Goal: Information Seeking & Learning: Learn about a topic

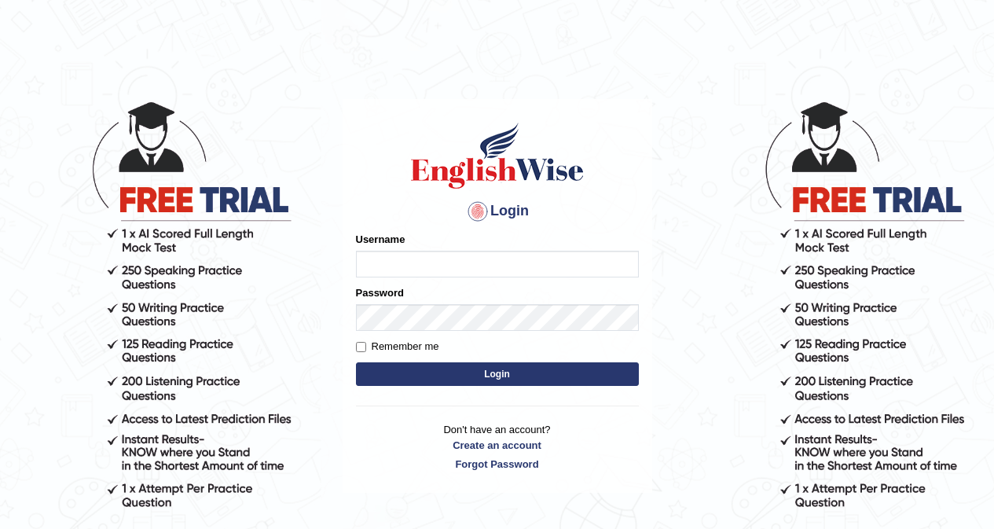
click at [403, 265] on input "Username" at bounding box center [497, 264] width 283 height 27
type input "khorshedAlam"
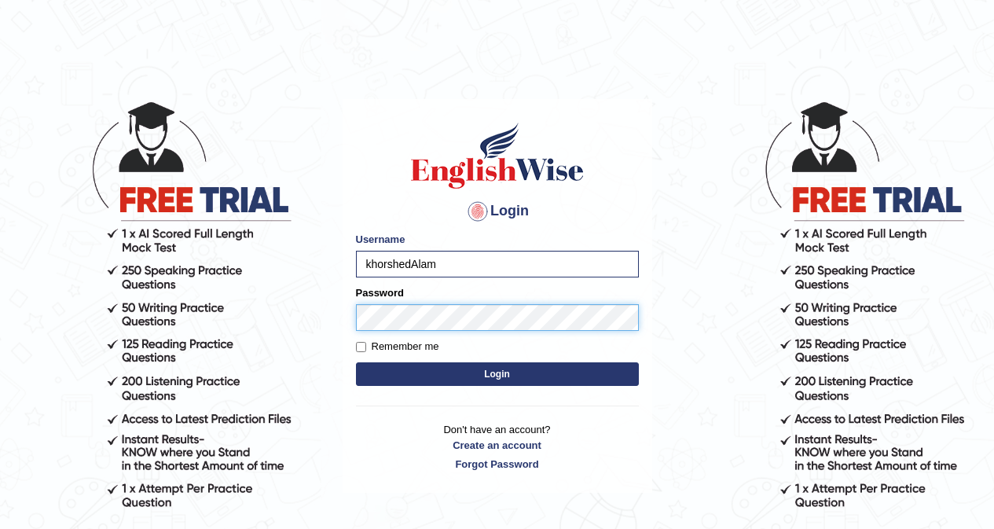
click at [356, 362] on button "Login" at bounding box center [497, 374] width 283 height 24
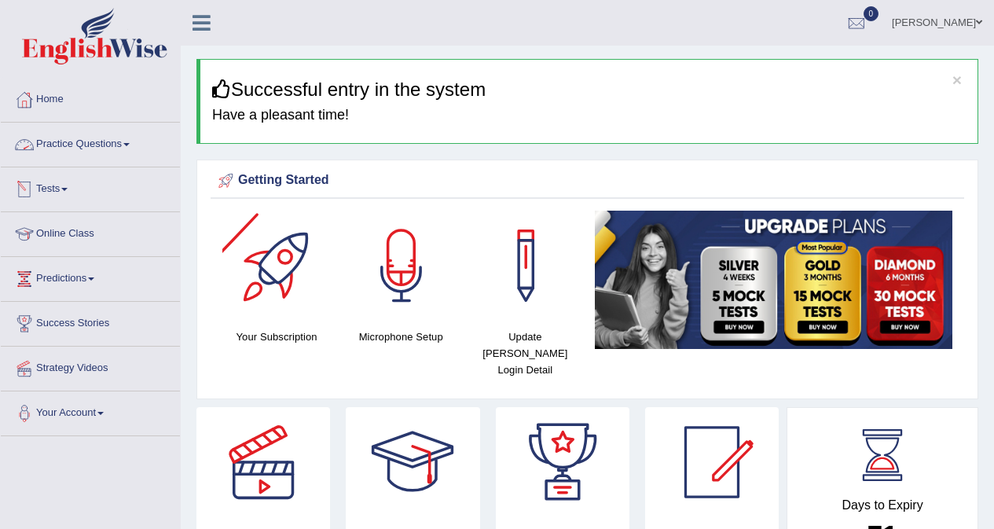
click at [112, 146] on link "Practice Questions" at bounding box center [90, 142] width 179 height 39
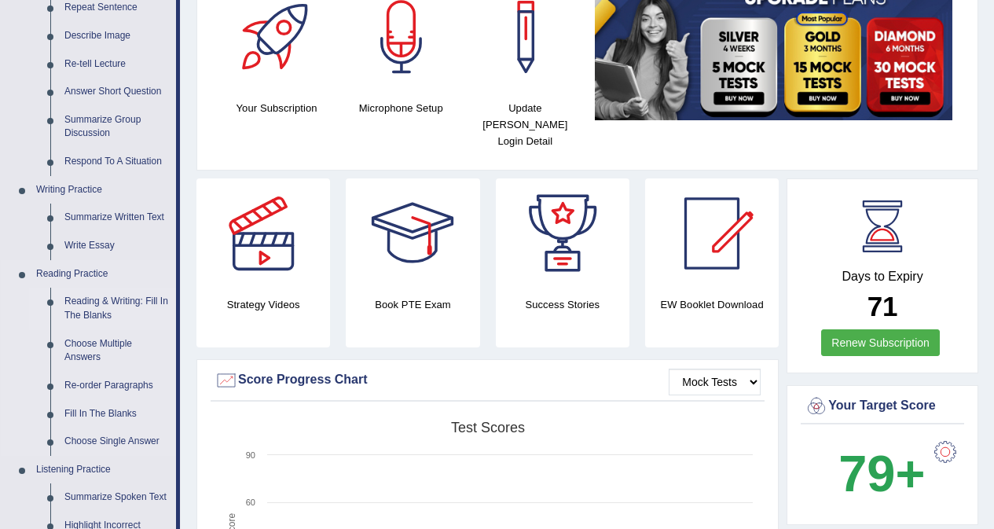
scroll to position [236, 0]
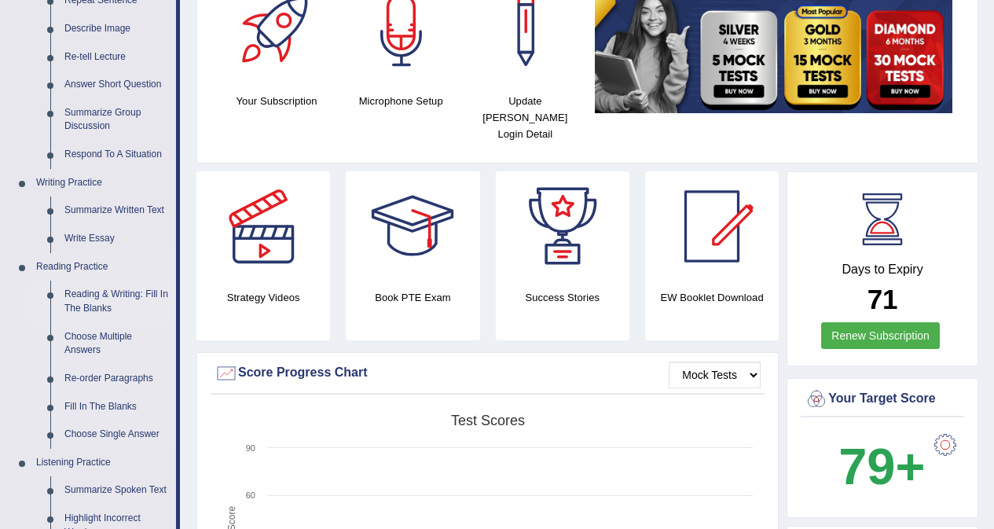
click at [134, 299] on link "Reading & Writing: Fill In The Blanks" at bounding box center [116, 301] width 119 height 42
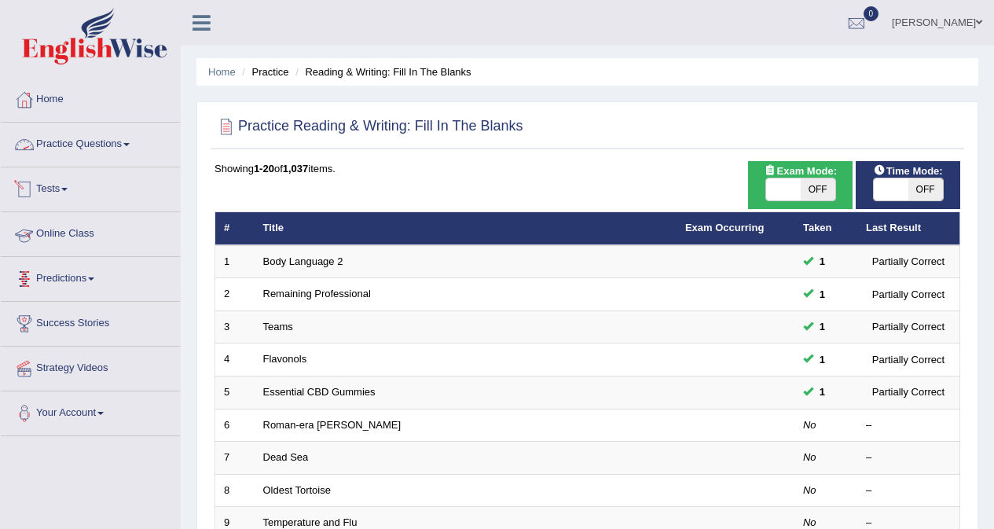
click at [105, 143] on link "Practice Questions" at bounding box center [90, 142] width 179 height 39
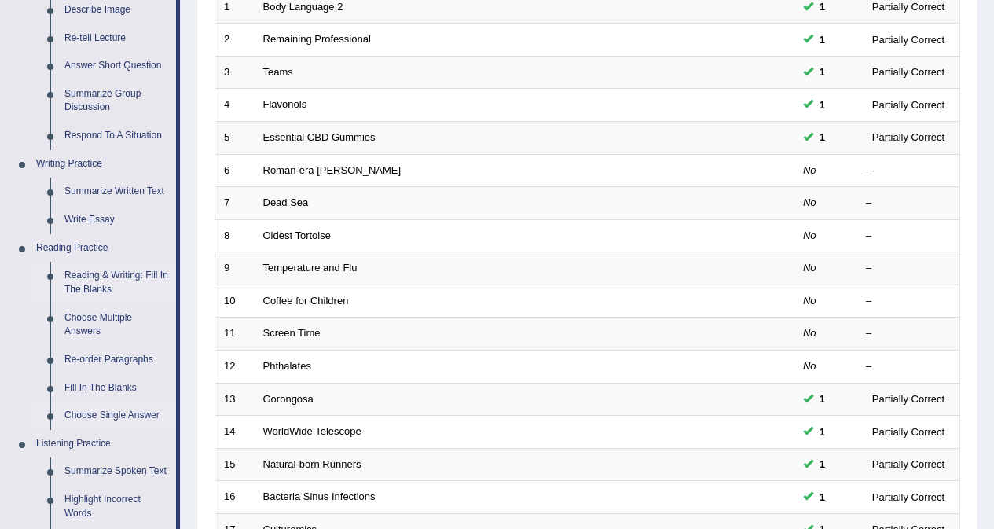
scroll to position [314, 0]
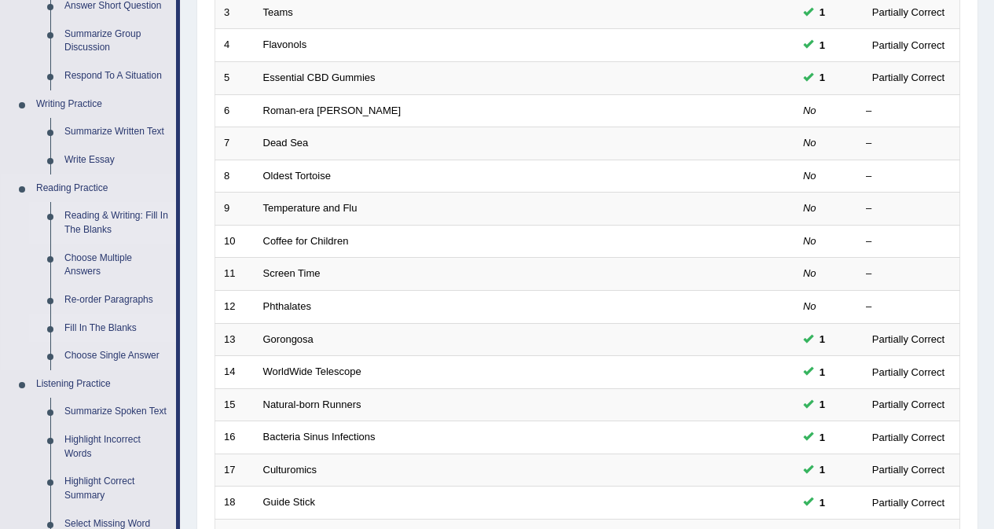
click at [107, 330] on link "Fill In The Blanks" at bounding box center [116, 328] width 119 height 28
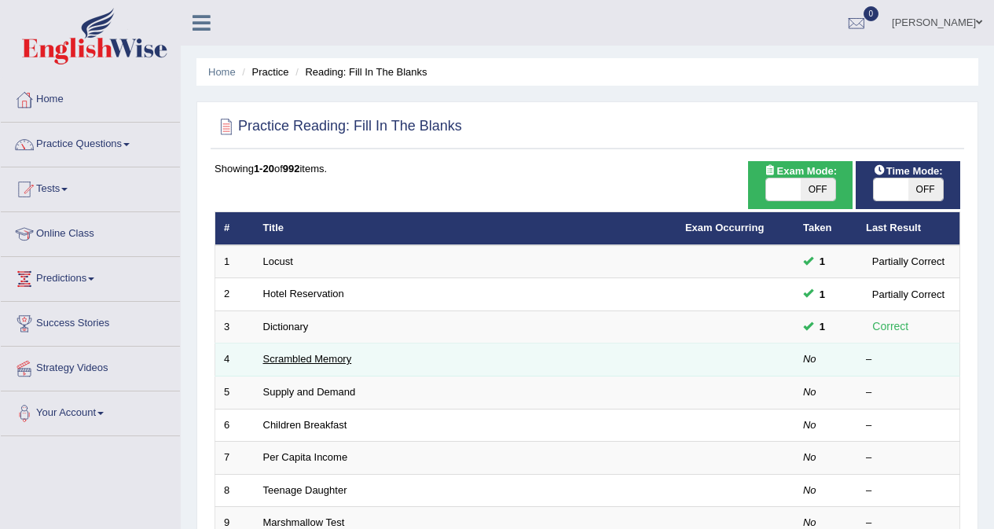
click at [329, 357] on link "Scrambled Memory" at bounding box center [307, 359] width 89 height 12
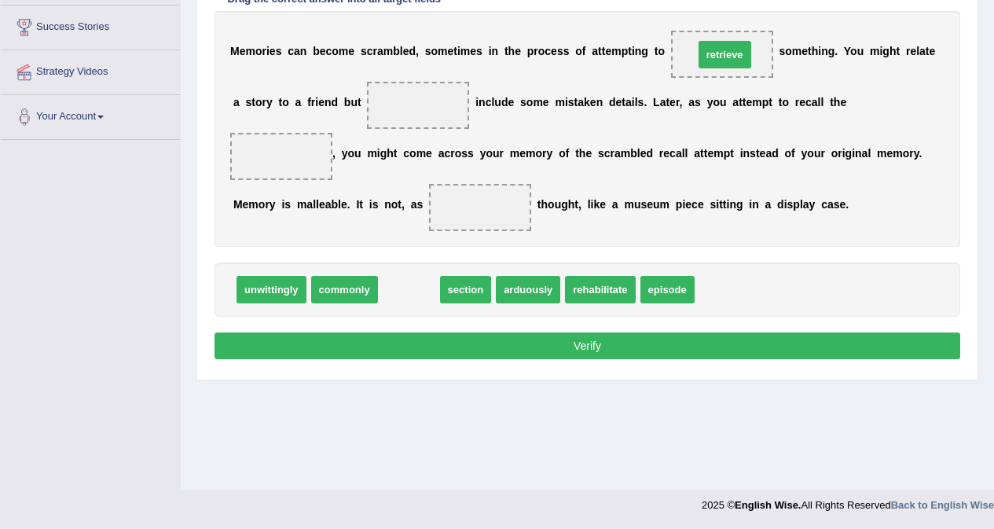
drag, startPoint x: 396, startPoint y: 289, endPoint x: 712, endPoint y: 54, distance: 393.6
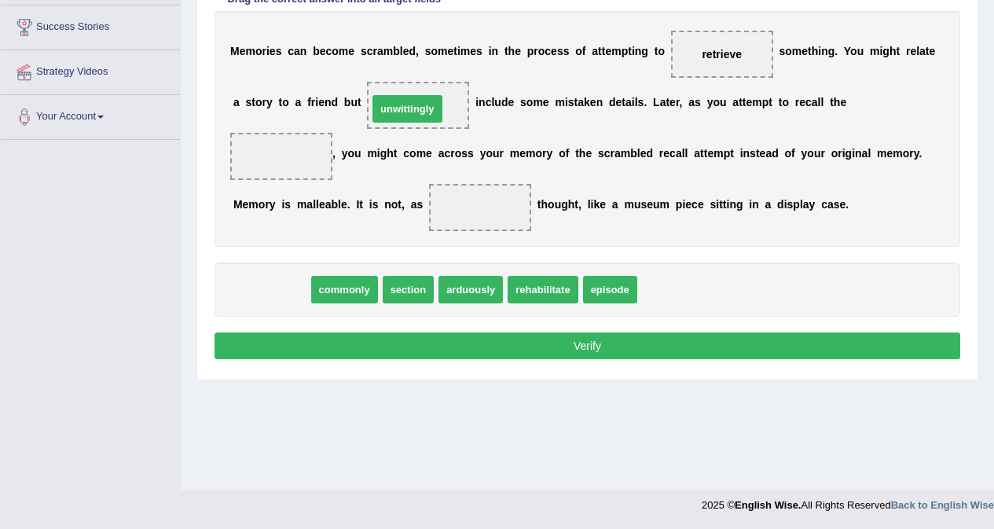
drag, startPoint x: 291, startPoint y: 294, endPoint x: 427, endPoint y: 113, distance: 226.1
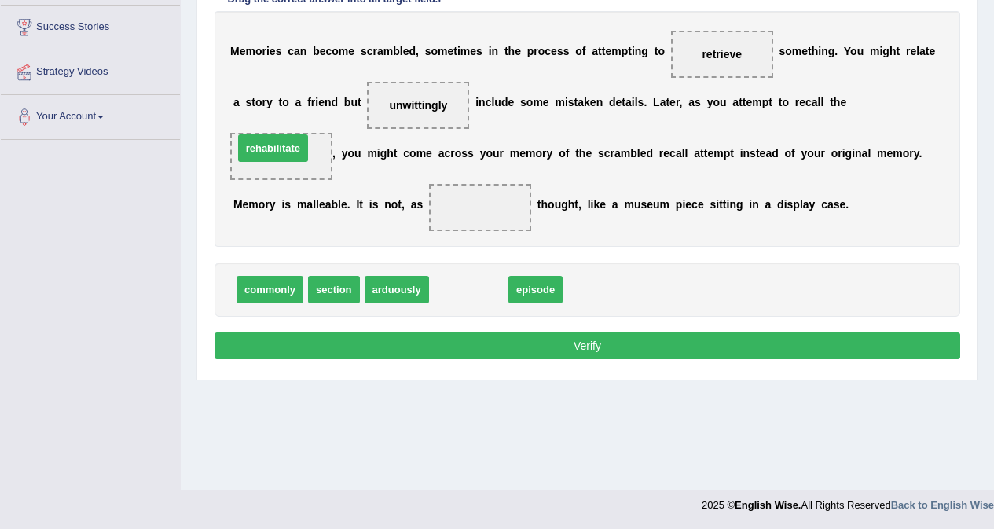
drag, startPoint x: 482, startPoint y: 291, endPoint x: 286, endPoint y: 150, distance: 241.4
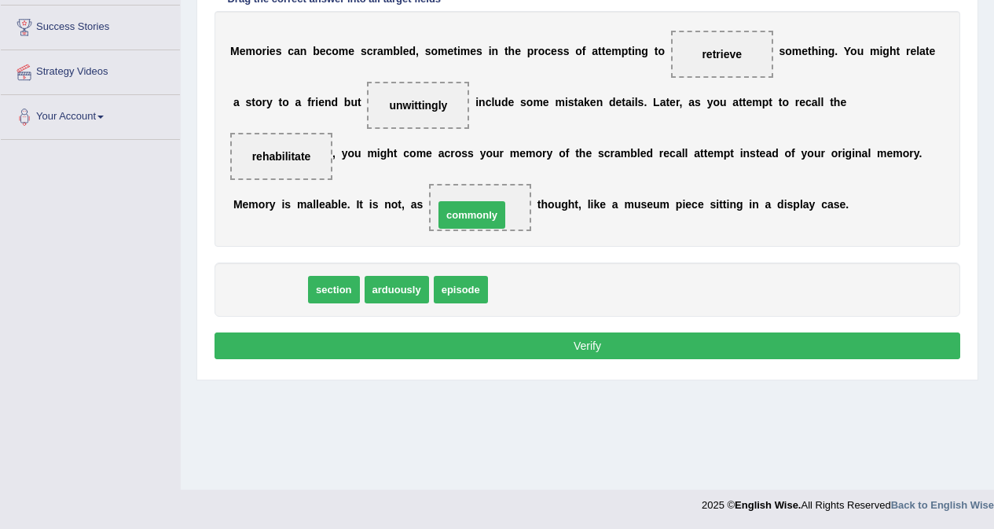
drag, startPoint x: 281, startPoint y: 295, endPoint x: 480, endPoint y: 222, distance: 211.8
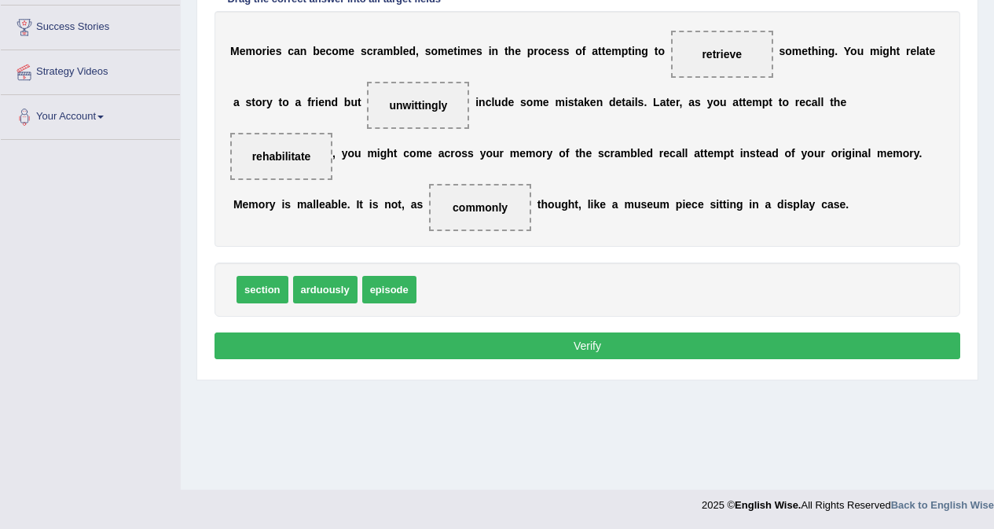
click at [634, 352] on button "Verify" at bounding box center [587, 345] width 746 height 27
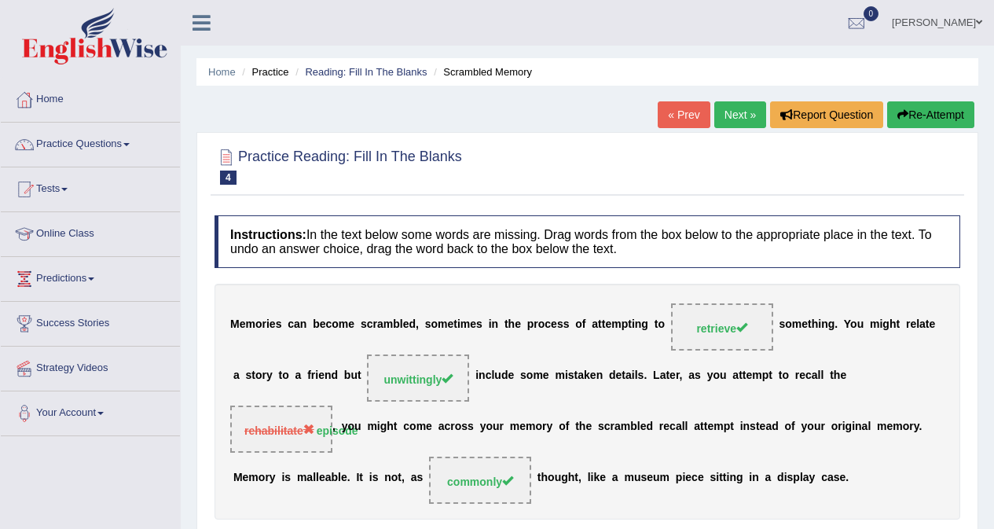
click at [724, 119] on link "Next »" at bounding box center [740, 114] width 52 height 27
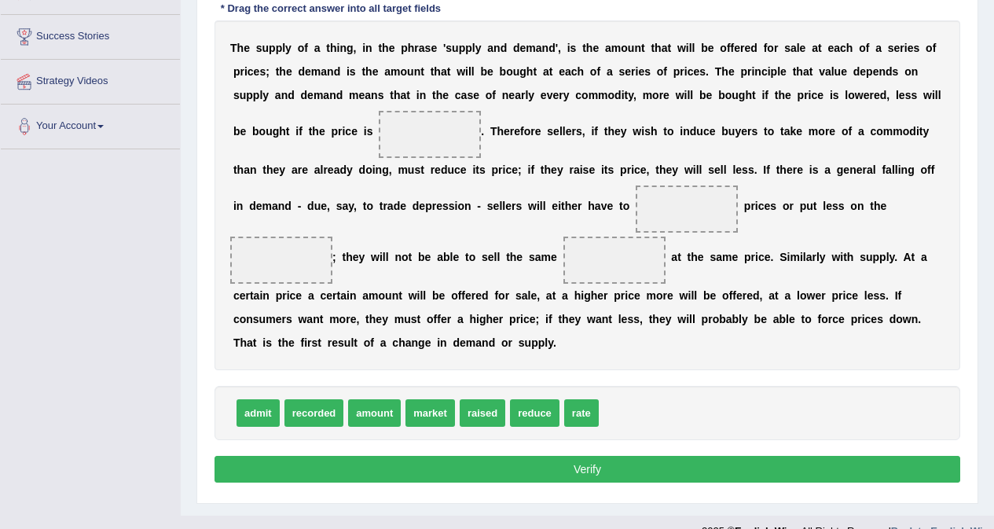
scroll to position [313, 0]
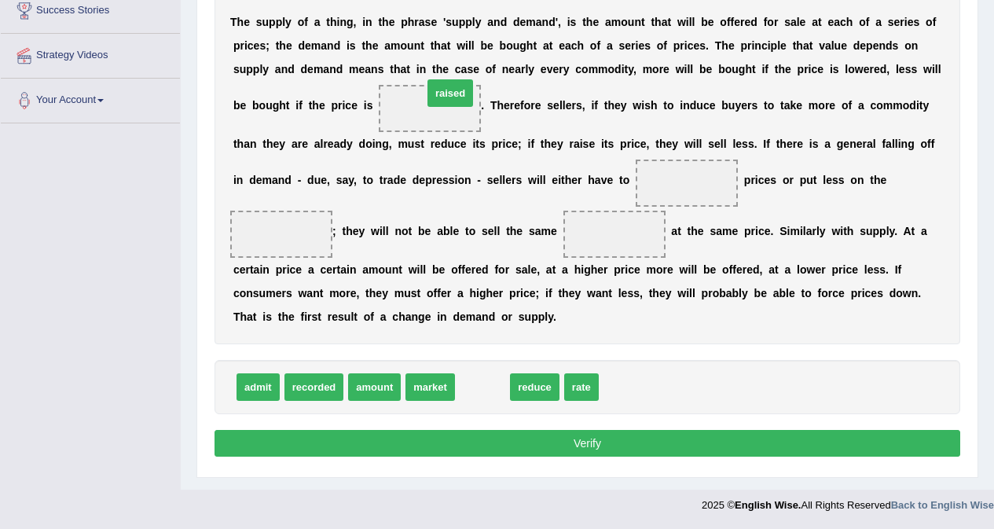
drag, startPoint x: 492, startPoint y: 389, endPoint x: 460, endPoint y: 95, distance: 295.6
drag, startPoint x: 478, startPoint y: 390, endPoint x: 671, endPoint y: 183, distance: 283.0
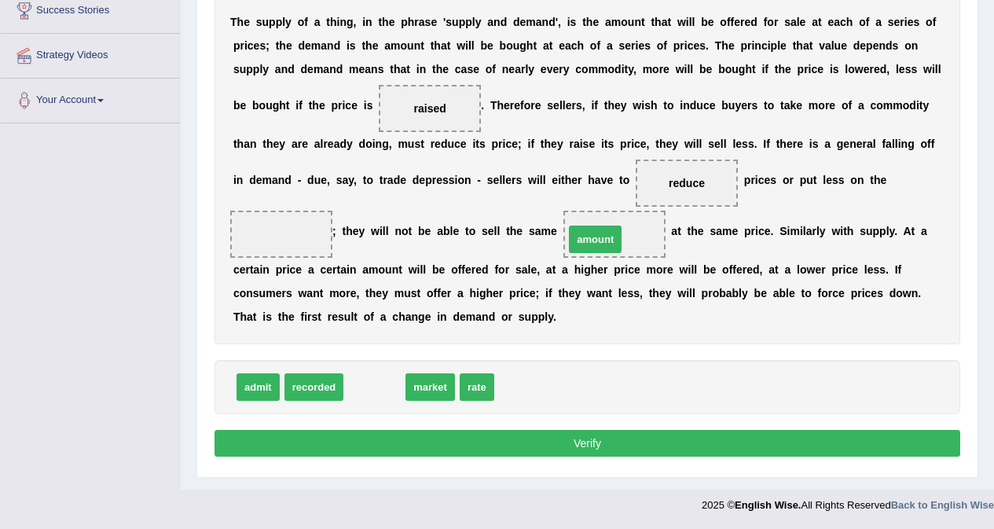
drag, startPoint x: 376, startPoint y: 386, endPoint x: 603, endPoint y: 238, distance: 270.9
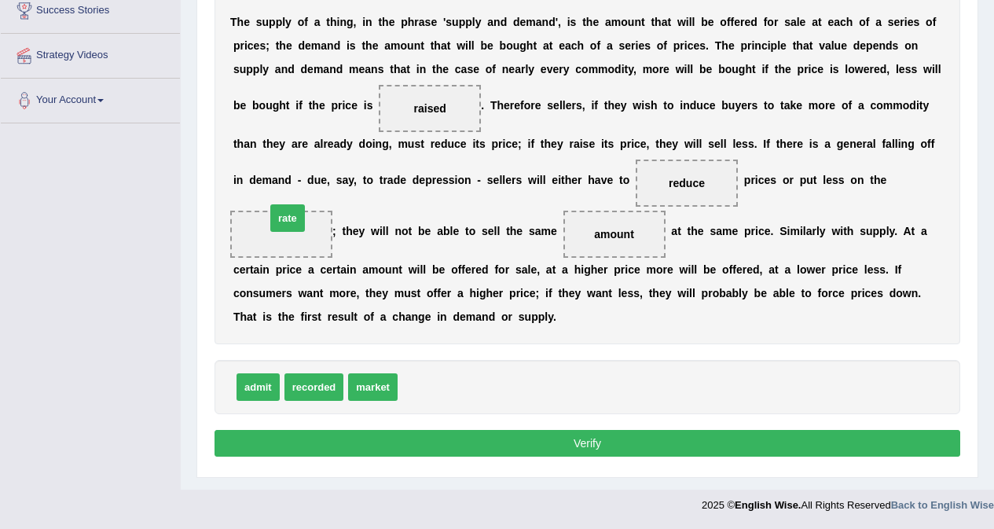
drag, startPoint x: 412, startPoint y: 389, endPoint x: 280, endPoint y: 220, distance: 214.4
click at [618, 444] on button "Verify" at bounding box center [587, 443] width 746 height 27
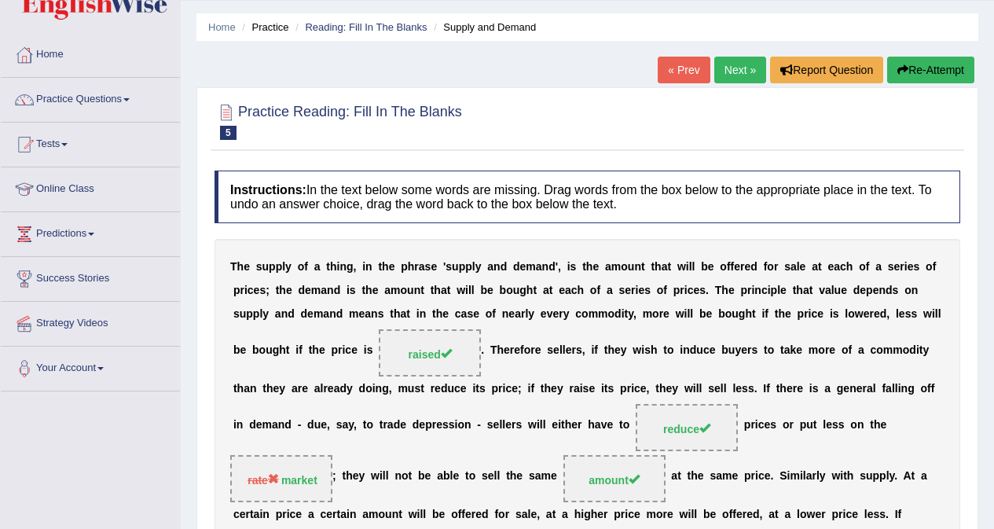
scroll to position [0, 0]
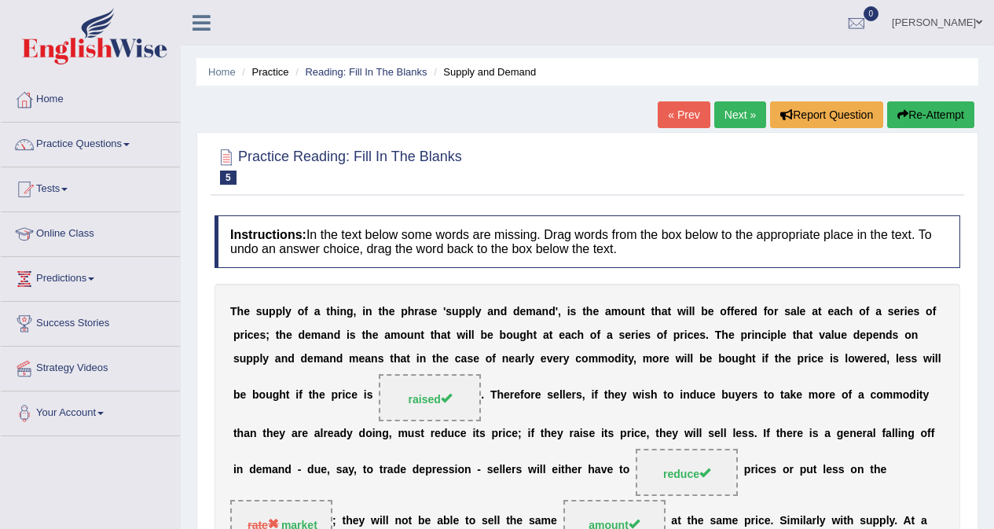
click at [735, 117] on link "Next »" at bounding box center [740, 114] width 52 height 27
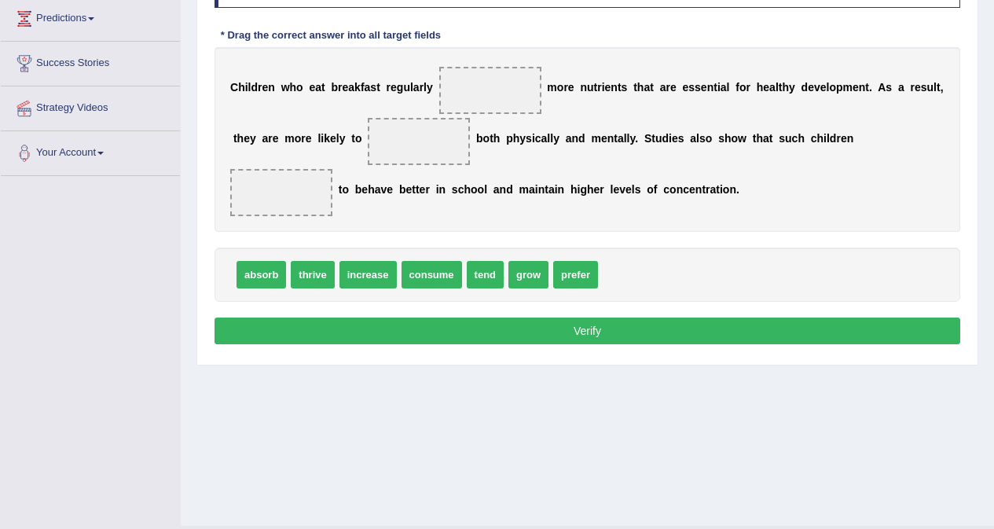
scroll to position [296, 0]
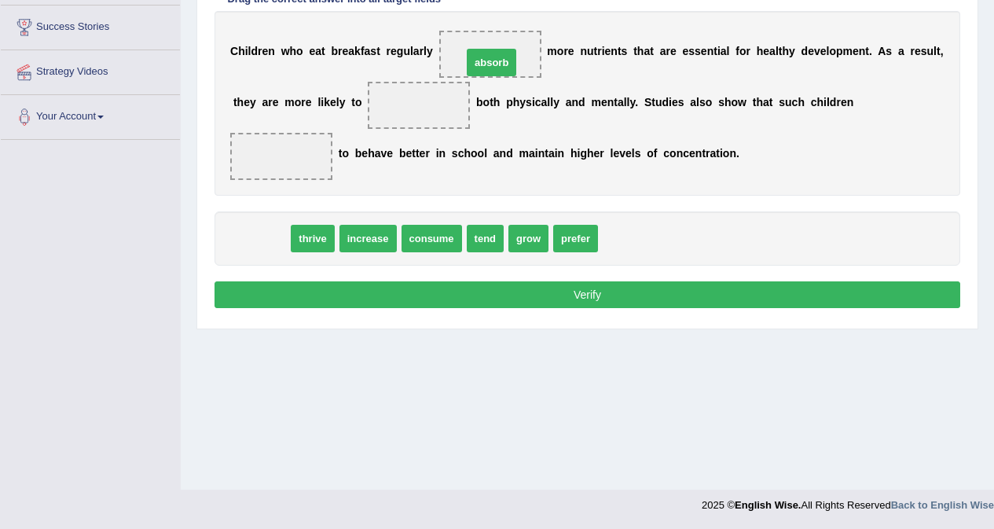
drag, startPoint x: 257, startPoint y: 247, endPoint x: 487, endPoint y: 71, distance: 289.8
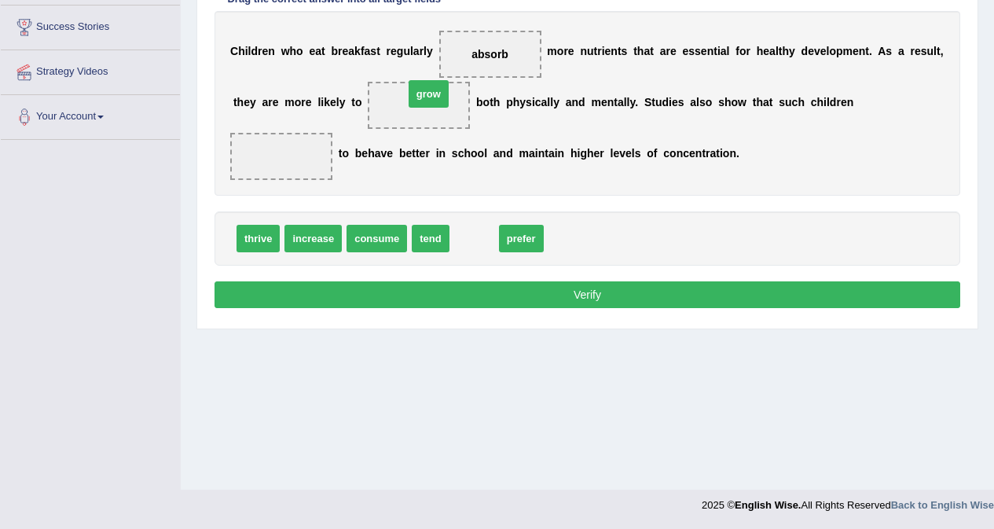
drag, startPoint x: 475, startPoint y: 237, endPoint x: 429, endPoint y: 93, distance: 151.6
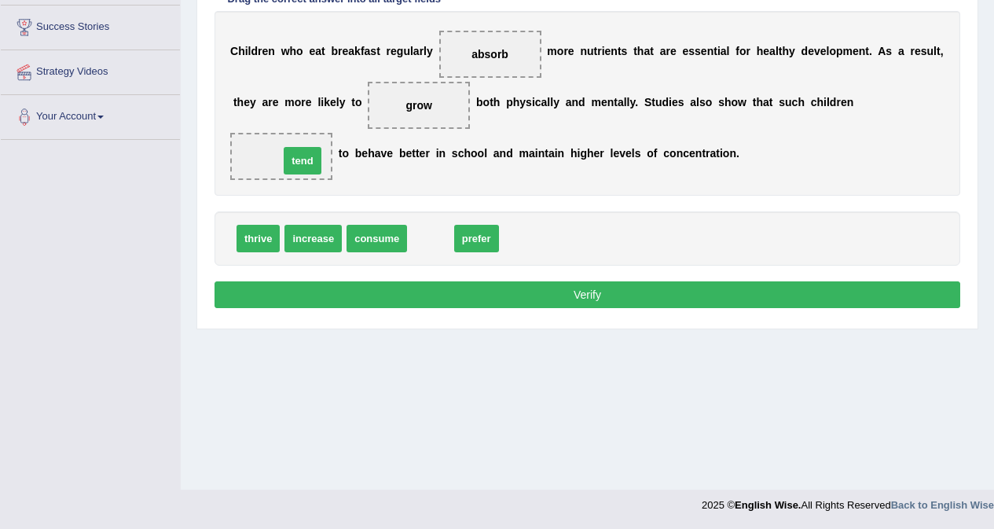
drag, startPoint x: 432, startPoint y: 237, endPoint x: 304, endPoint y: 159, distance: 149.8
click at [614, 295] on button "Verify" at bounding box center [587, 294] width 746 height 27
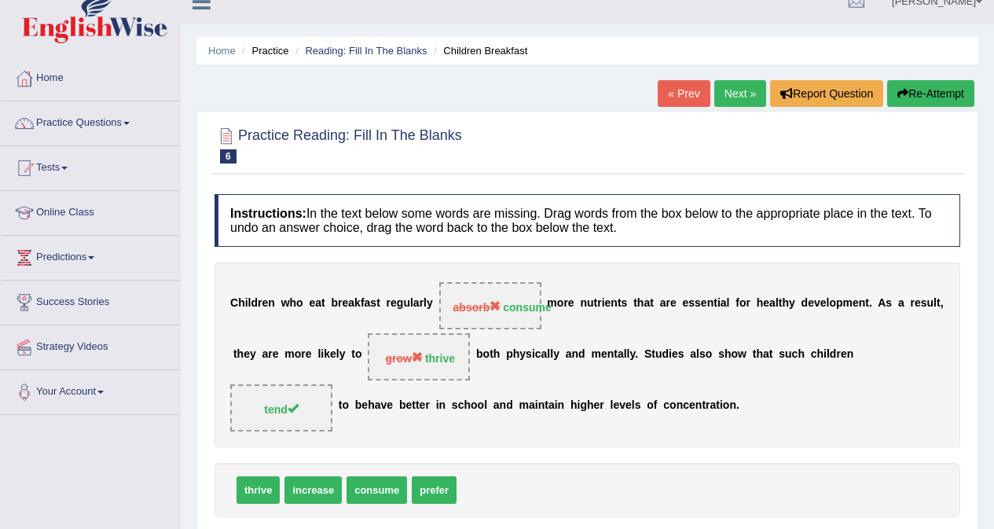
scroll to position [0, 0]
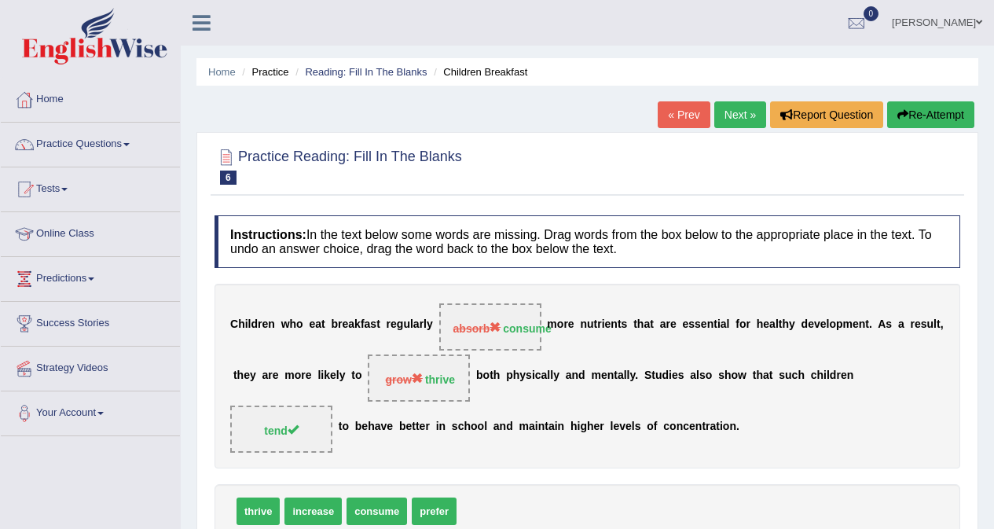
click at [936, 117] on button "Re-Attempt" at bounding box center [930, 114] width 87 height 27
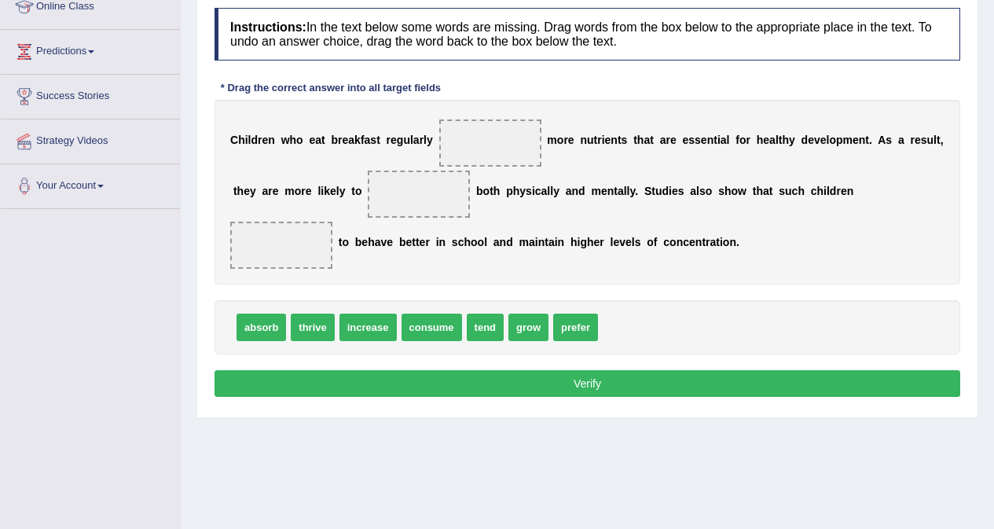
scroll to position [236, 0]
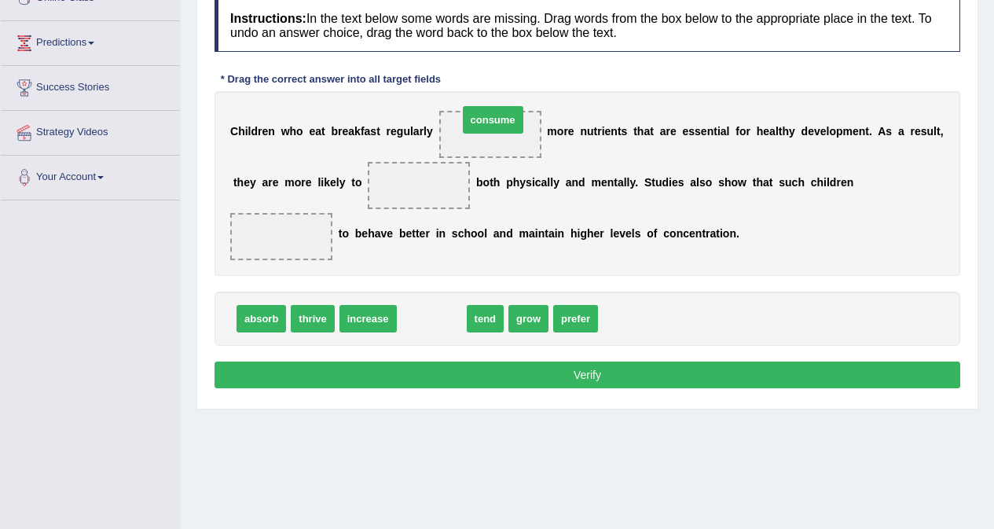
drag, startPoint x: 434, startPoint y: 322, endPoint x: 496, endPoint y: 123, distance: 208.0
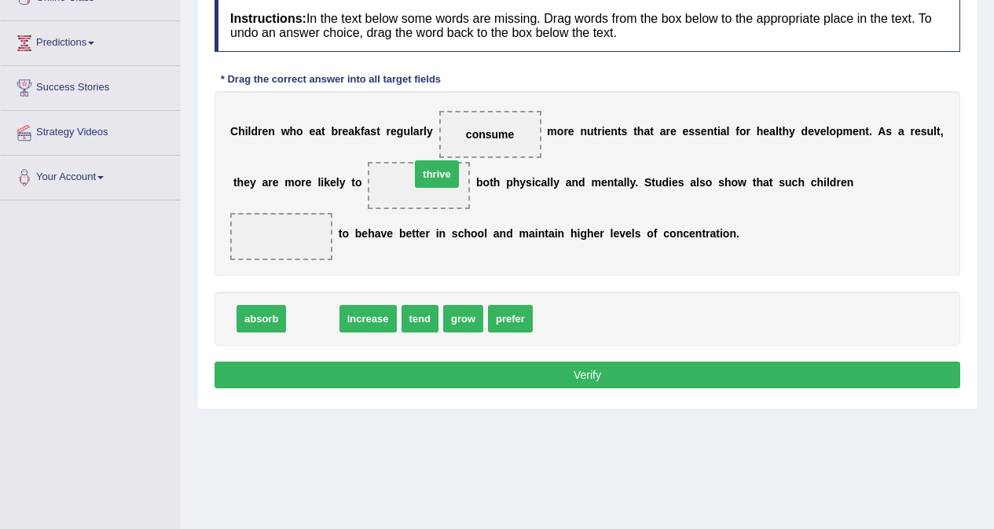
drag, startPoint x: 313, startPoint y: 318, endPoint x: 437, endPoint y: 174, distance: 190.5
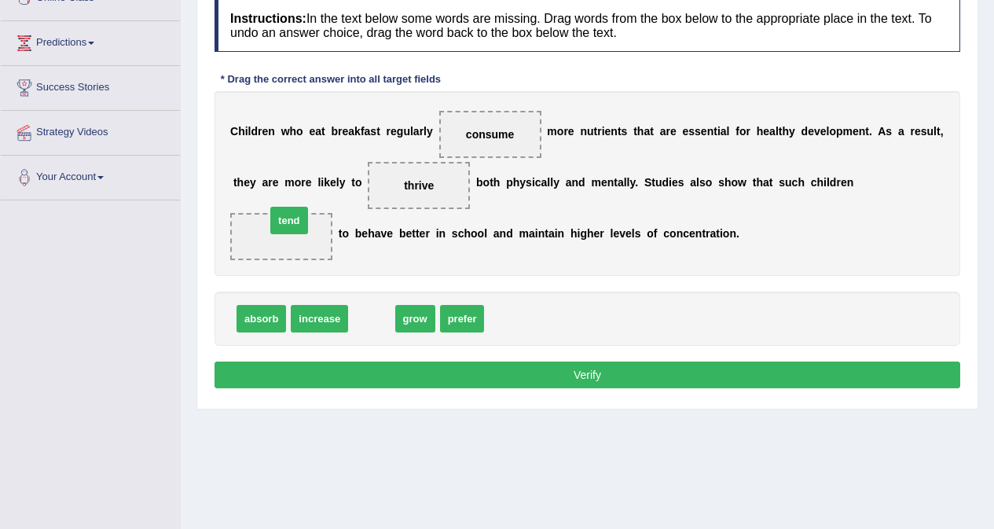
drag, startPoint x: 377, startPoint y: 326, endPoint x: 295, endPoint y: 228, distance: 128.3
click at [581, 381] on button "Verify" at bounding box center [587, 374] width 746 height 27
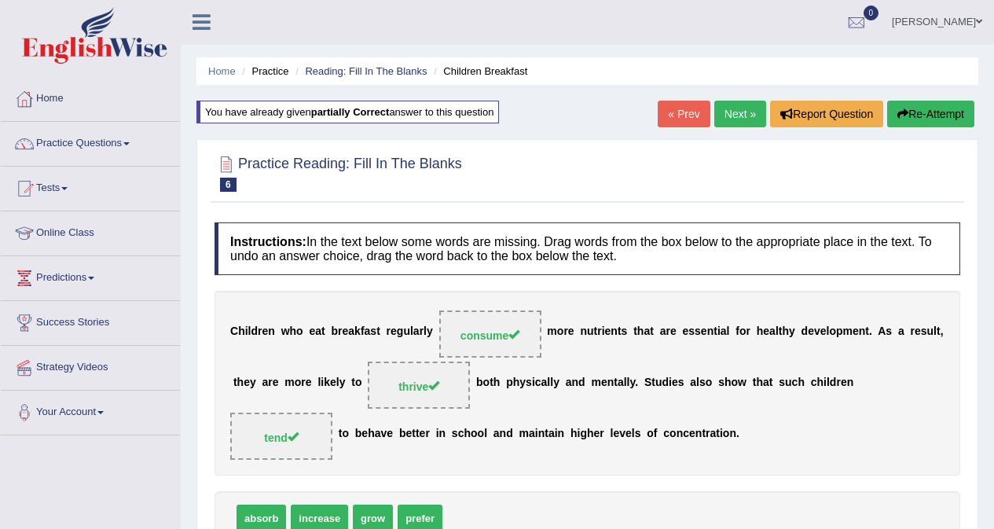
scroll to position [0, 0]
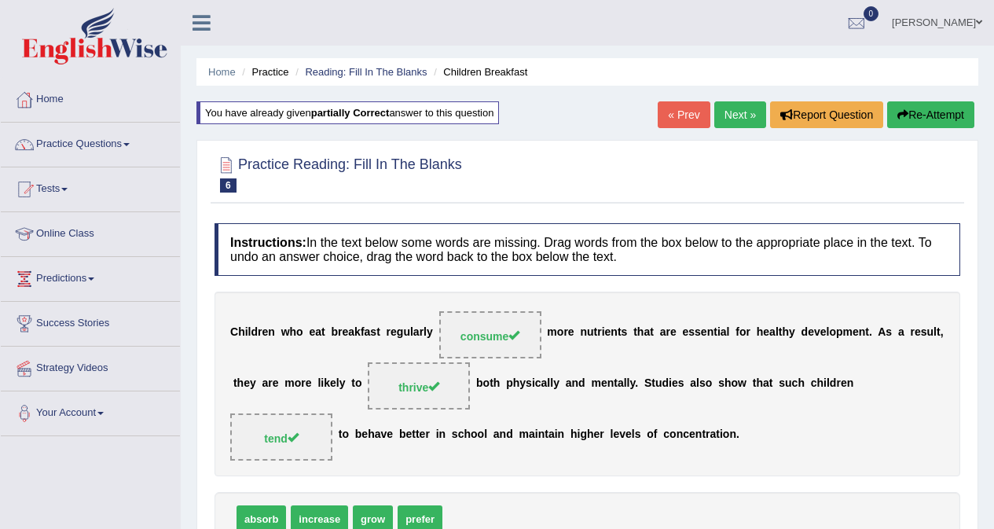
click at [733, 114] on link "Next »" at bounding box center [740, 114] width 52 height 27
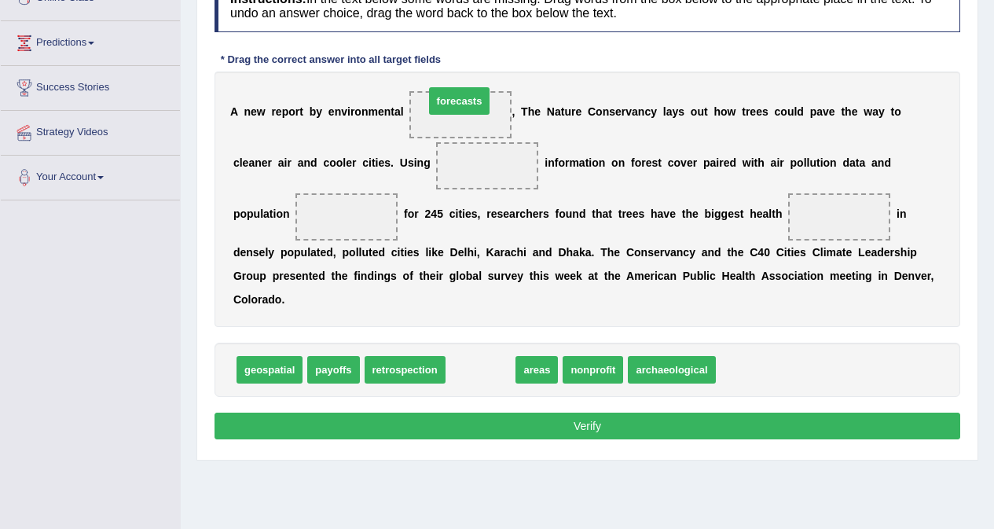
drag, startPoint x: 479, startPoint y: 371, endPoint x: 458, endPoint y: 102, distance: 269.5
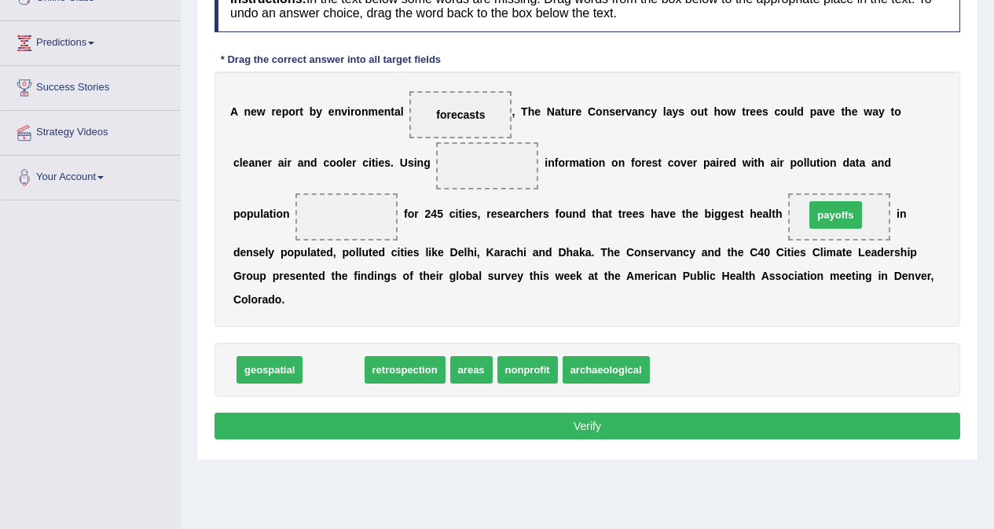
drag, startPoint x: 331, startPoint y: 372, endPoint x: 833, endPoint y: 218, distance: 525.3
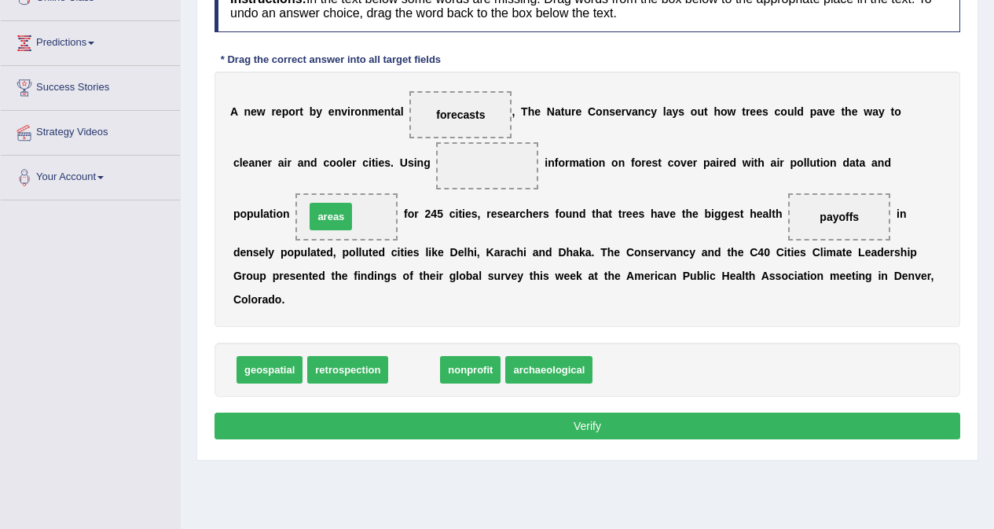
drag, startPoint x: 409, startPoint y: 372, endPoint x: 326, endPoint y: 218, distance: 174.4
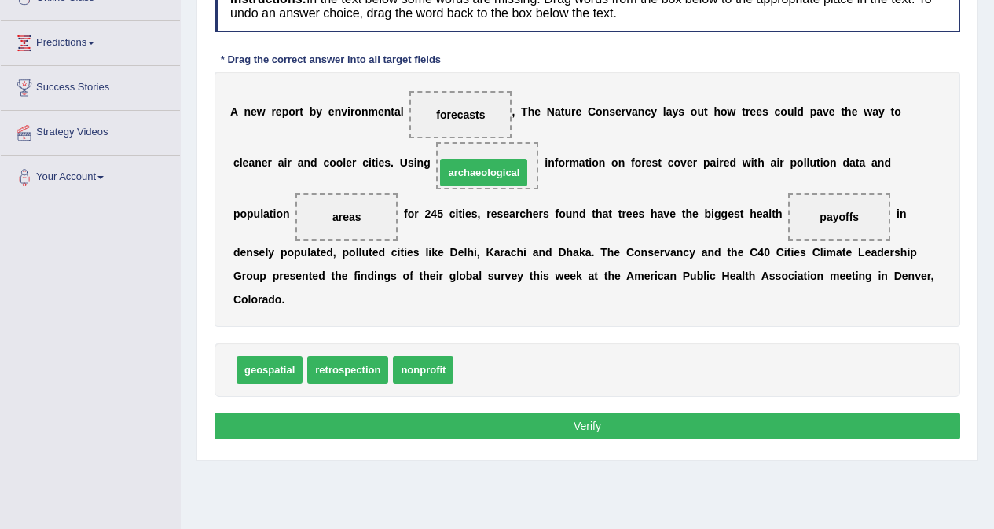
drag, startPoint x: 508, startPoint y: 372, endPoint x: 490, endPoint y: 174, distance: 198.0
click at [497, 430] on button "Verify" at bounding box center [587, 425] width 746 height 27
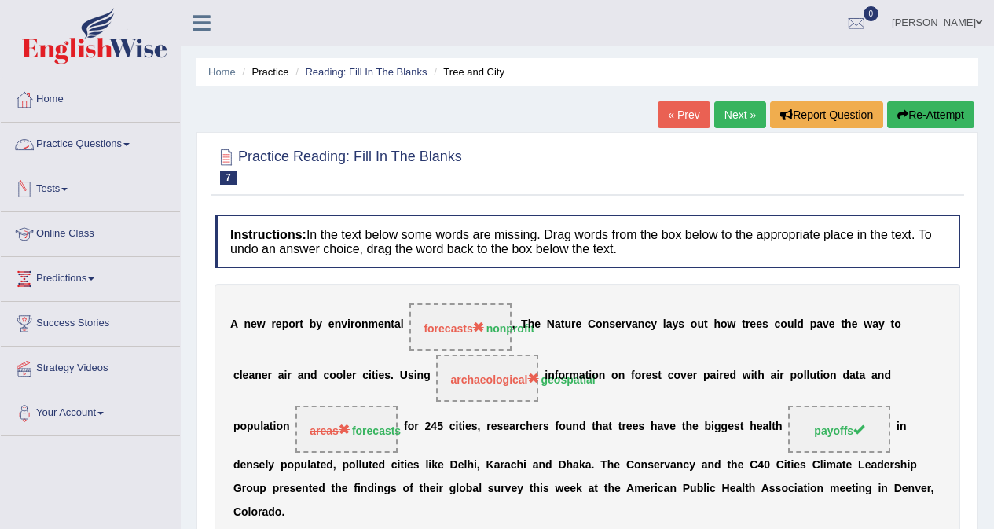
click at [86, 143] on link "Practice Questions" at bounding box center [90, 142] width 179 height 39
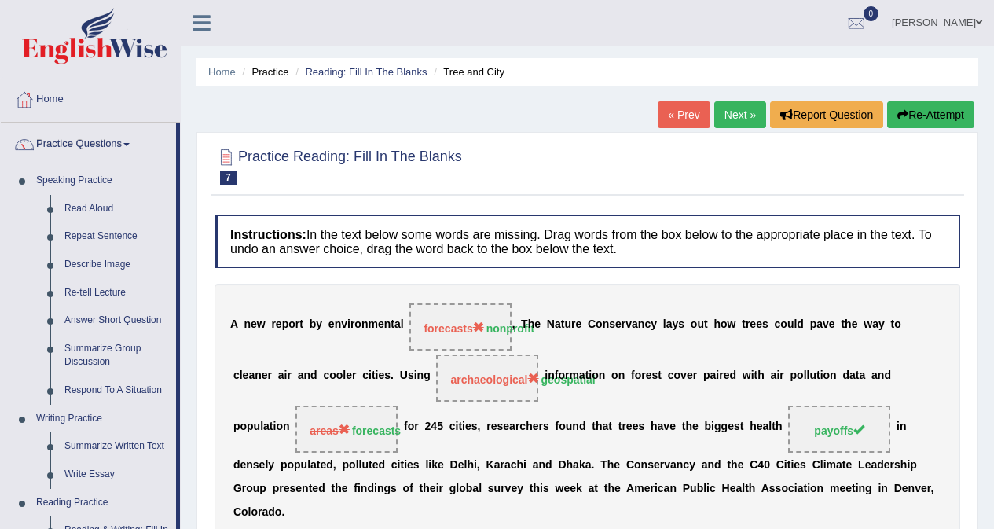
click at [742, 111] on link "Next »" at bounding box center [740, 114] width 52 height 27
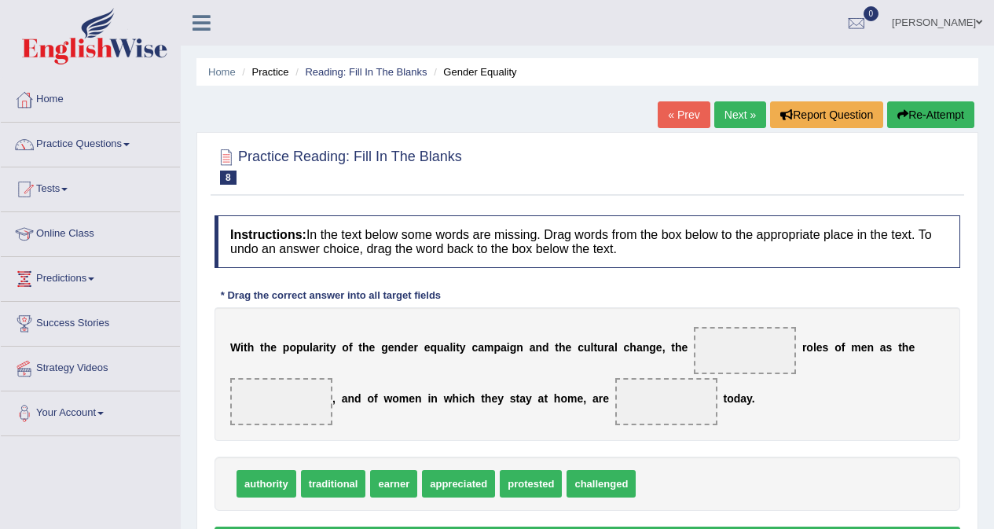
click at [695, 112] on link "« Prev" at bounding box center [684, 114] width 52 height 27
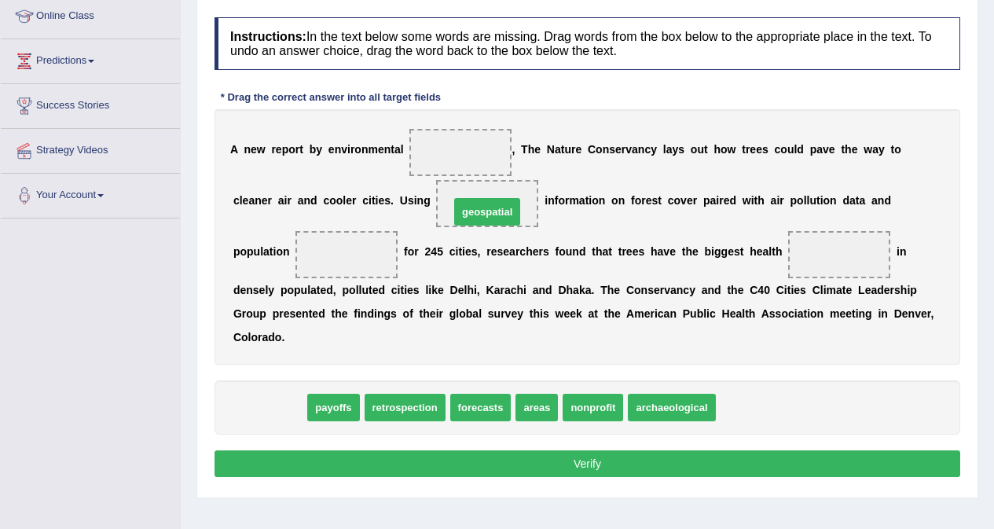
drag, startPoint x: 276, startPoint y: 412, endPoint x: 493, endPoint y: 217, distance: 292.6
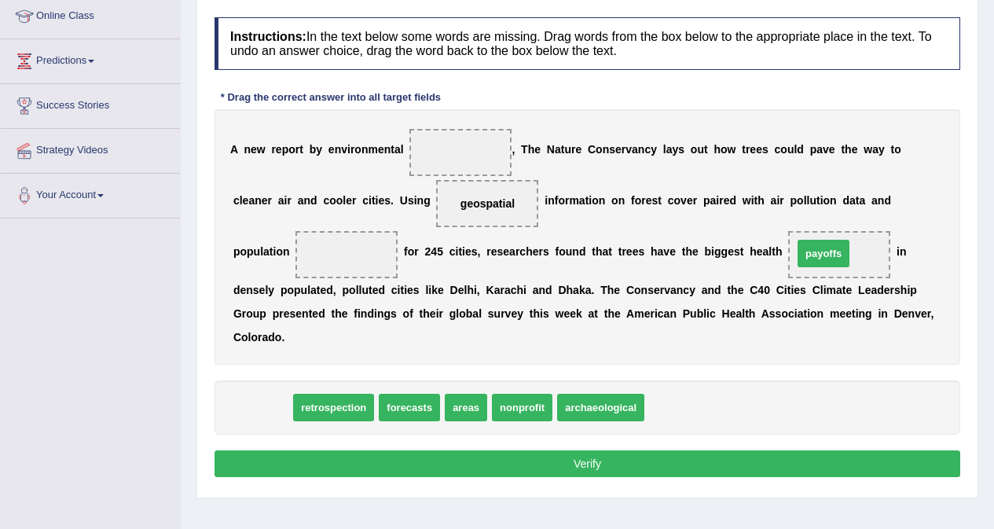
drag, startPoint x: 262, startPoint y: 406, endPoint x: 823, endPoint y: 252, distance: 581.7
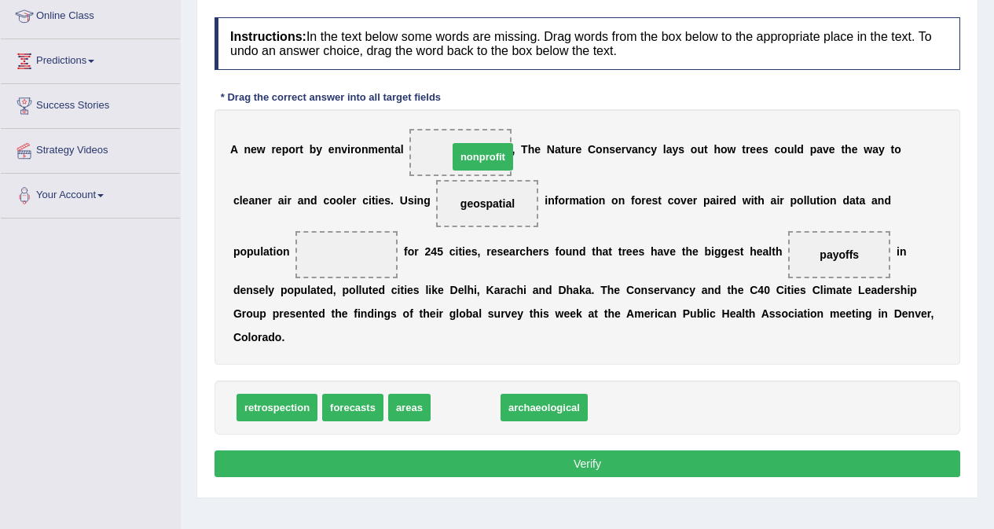
drag, startPoint x: 486, startPoint y: 408, endPoint x: 504, endPoint y: 157, distance: 251.2
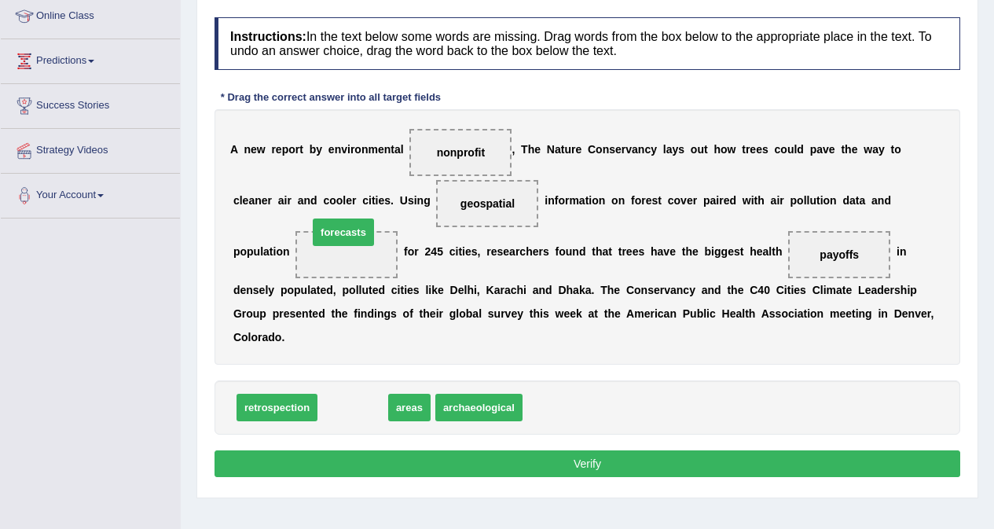
drag, startPoint x: 346, startPoint y: 409, endPoint x: 332, endPoint y: 242, distance: 168.0
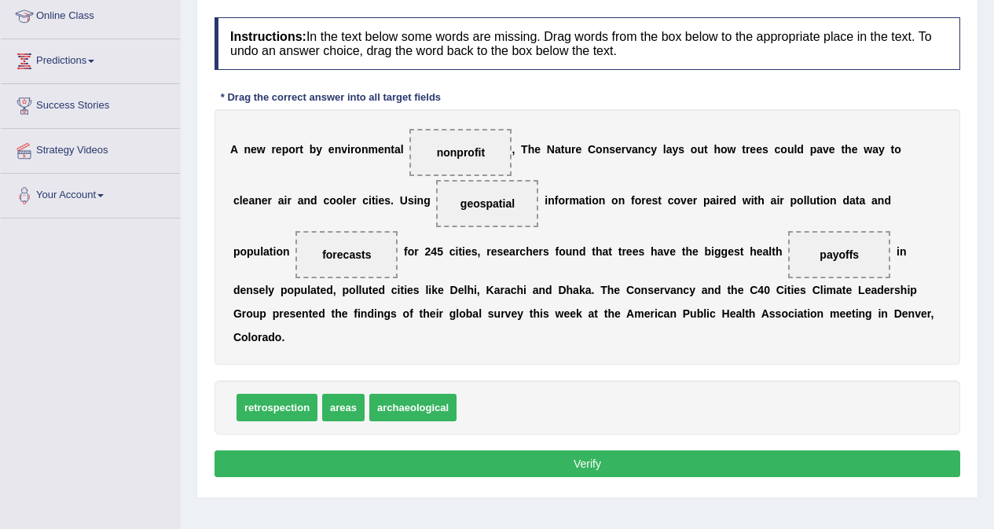
click at [470, 464] on button "Verify" at bounding box center [587, 463] width 746 height 27
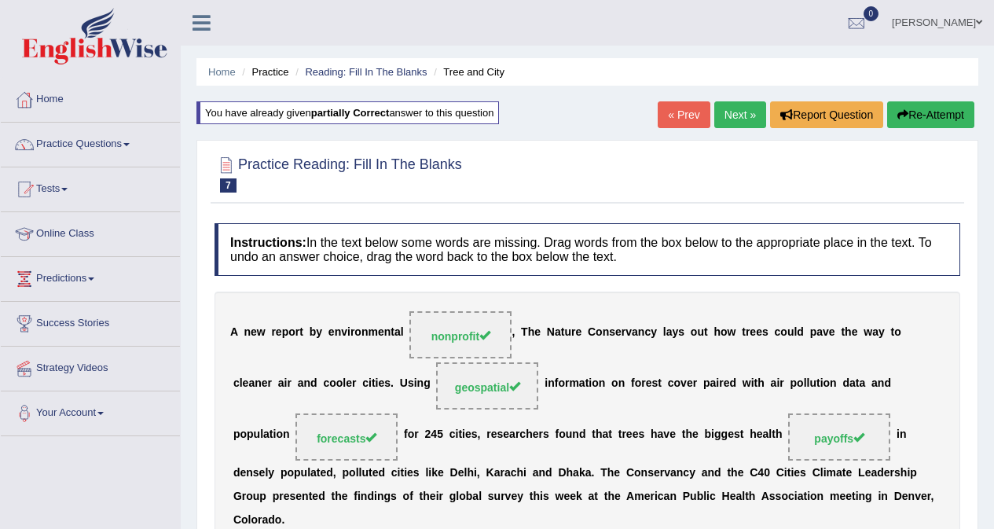
click at [736, 113] on link "Next »" at bounding box center [740, 114] width 52 height 27
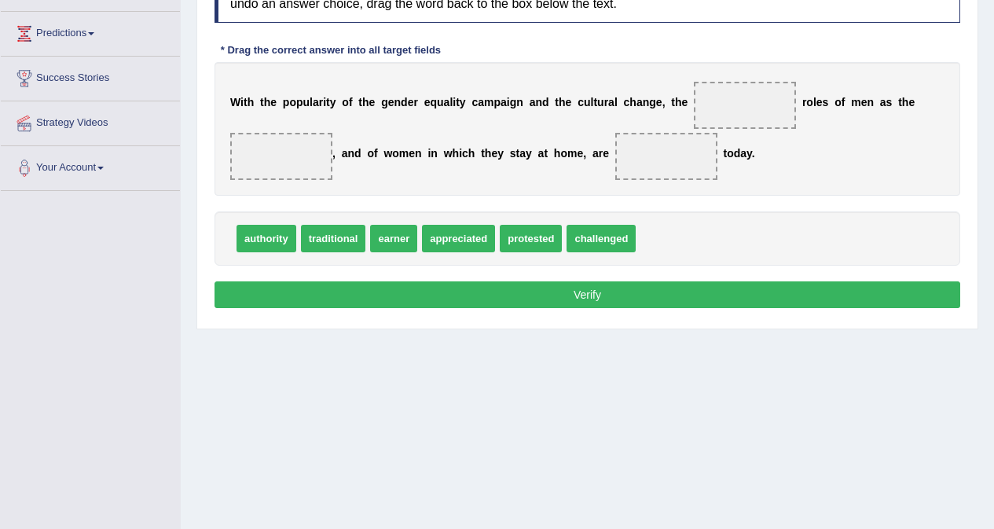
scroll to position [218, 0]
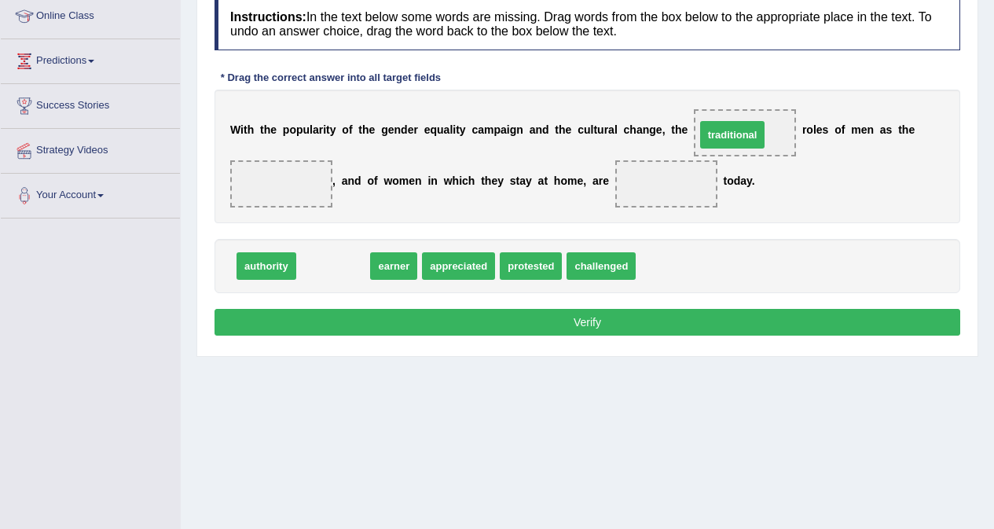
drag, startPoint x: 325, startPoint y: 265, endPoint x: 724, endPoint y: 134, distance: 420.1
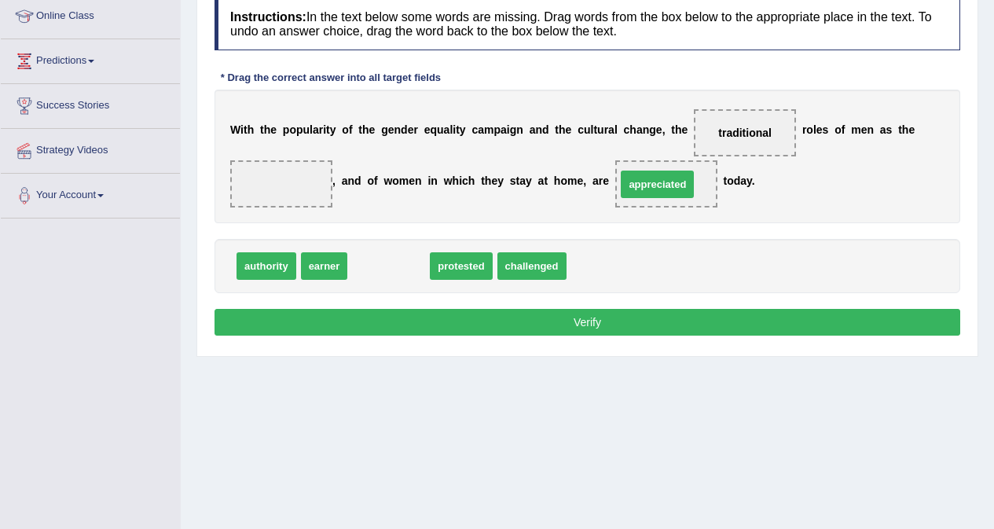
drag, startPoint x: 379, startPoint y: 266, endPoint x: 636, endPoint y: 196, distance: 266.5
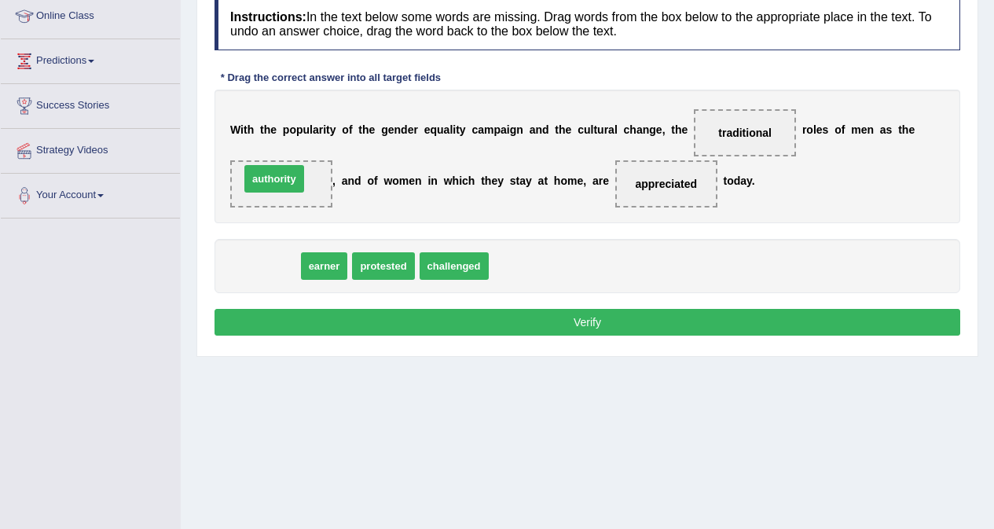
drag, startPoint x: 263, startPoint y: 271, endPoint x: 277, endPoint y: 192, distance: 79.8
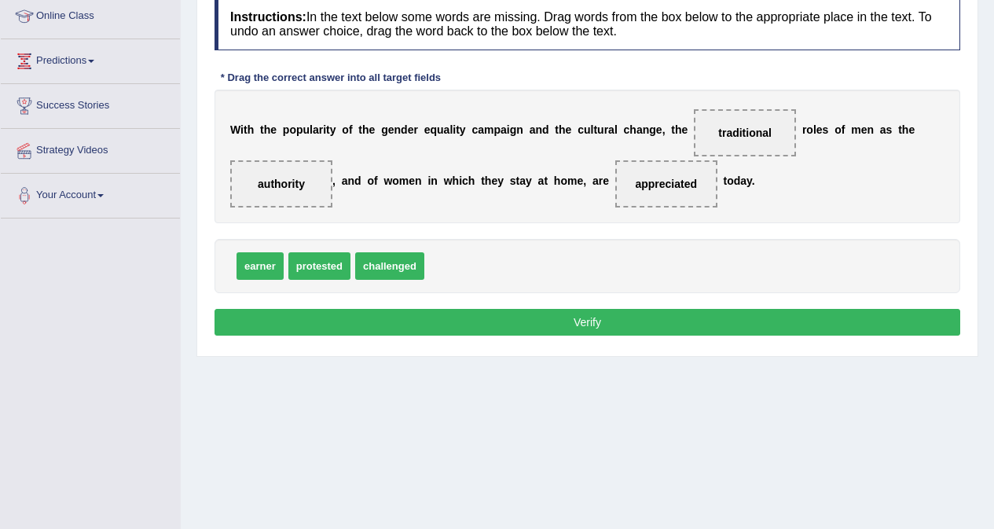
click at [563, 324] on button "Verify" at bounding box center [587, 322] width 746 height 27
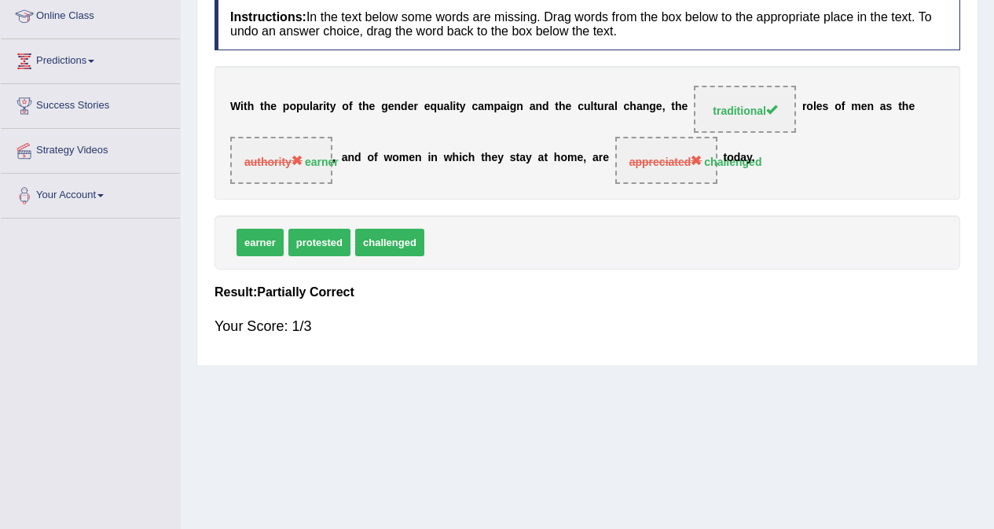
scroll to position [0, 0]
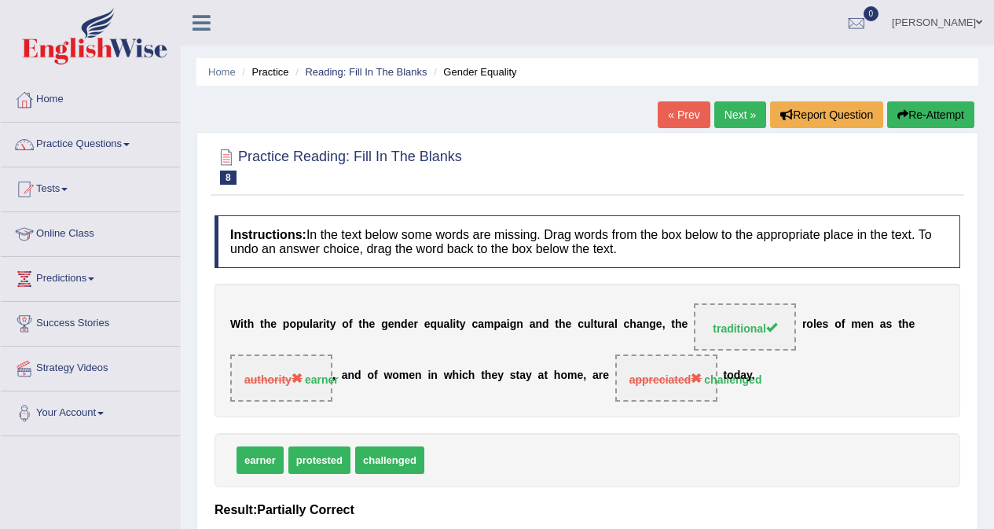
click at [733, 113] on link "Next »" at bounding box center [740, 114] width 52 height 27
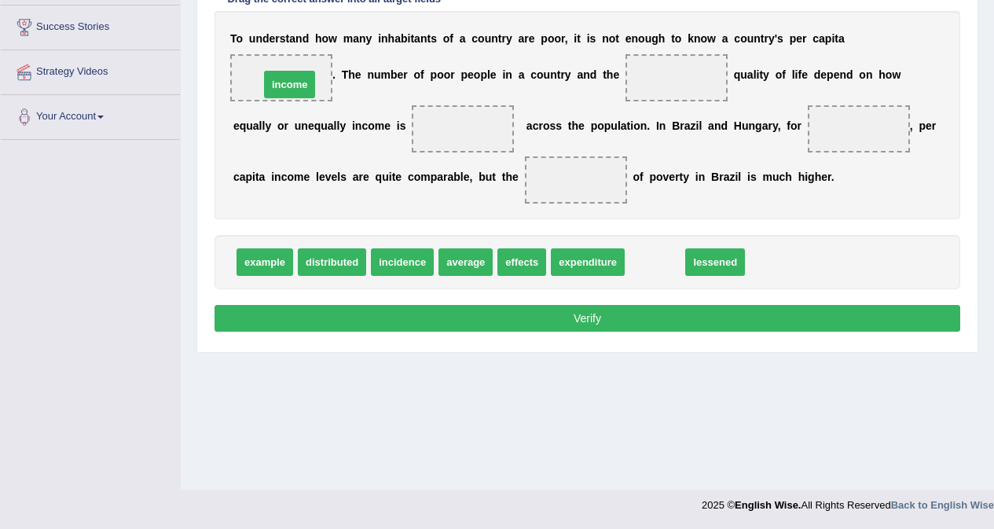
drag, startPoint x: 645, startPoint y: 259, endPoint x: 280, endPoint y: 82, distance: 406.2
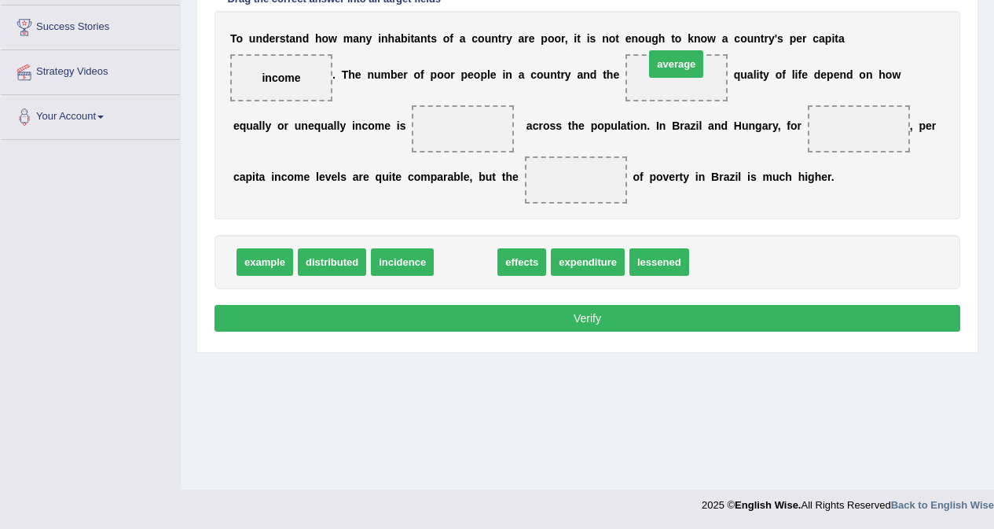
drag, startPoint x: 477, startPoint y: 266, endPoint x: 687, endPoint y: 68, distance: 289.0
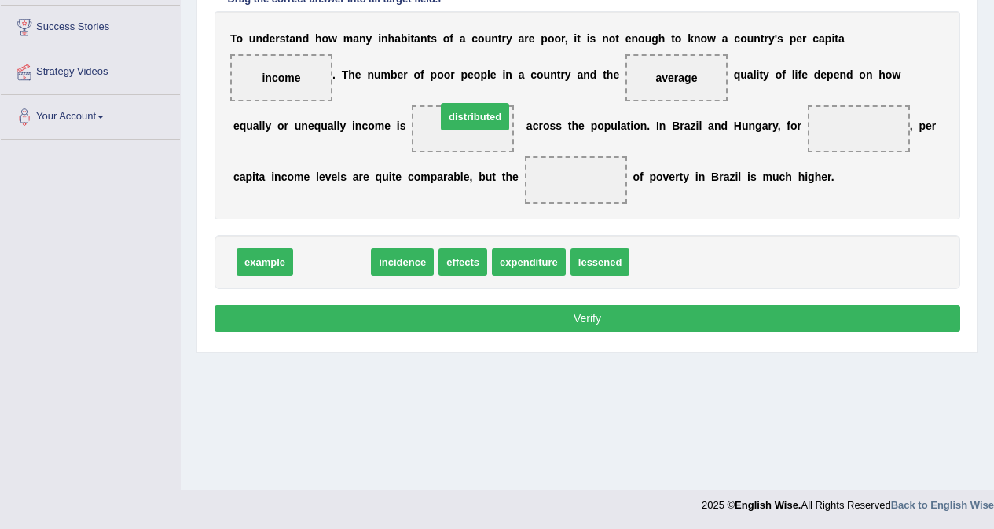
drag, startPoint x: 339, startPoint y: 259, endPoint x: 482, endPoint y: 114, distance: 203.9
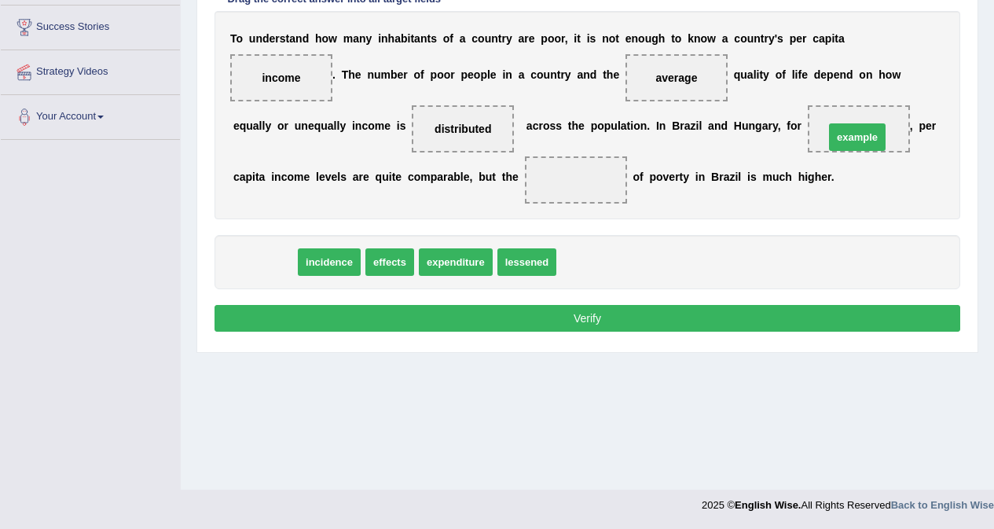
drag, startPoint x: 264, startPoint y: 265, endPoint x: 856, endPoint y: 140, distance: 605.4
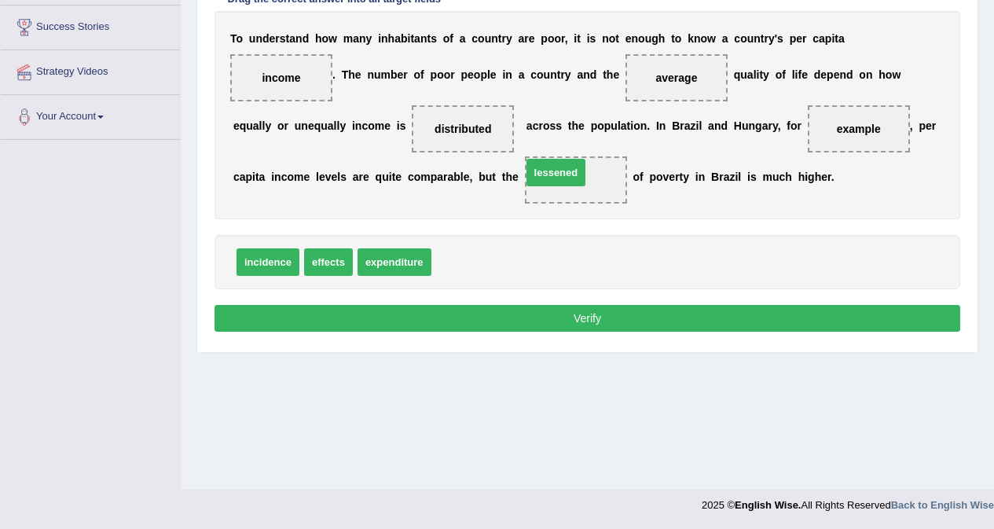
drag, startPoint x: 453, startPoint y: 262, endPoint x: 544, endPoint y: 173, distance: 127.2
click at [522, 317] on button "Verify" at bounding box center [587, 318] width 746 height 27
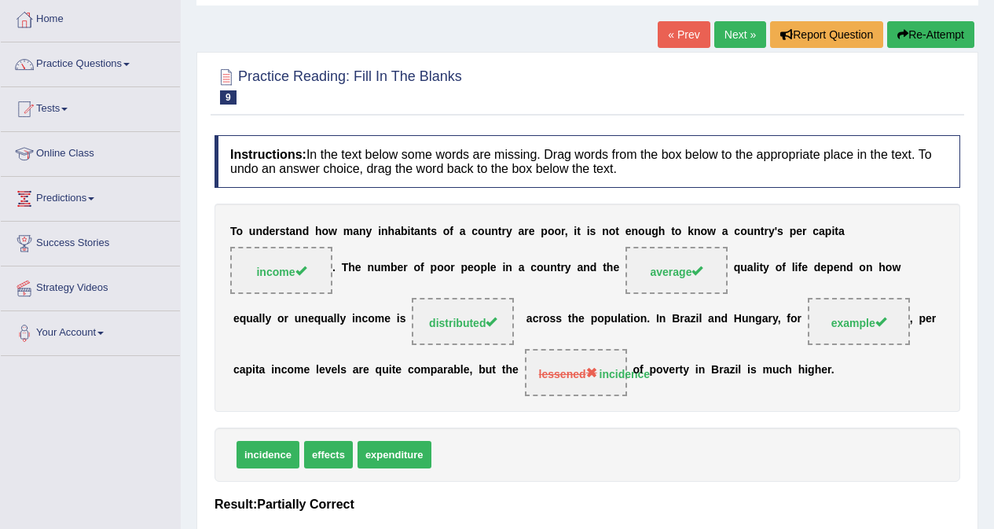
scroll to position [60, 0]
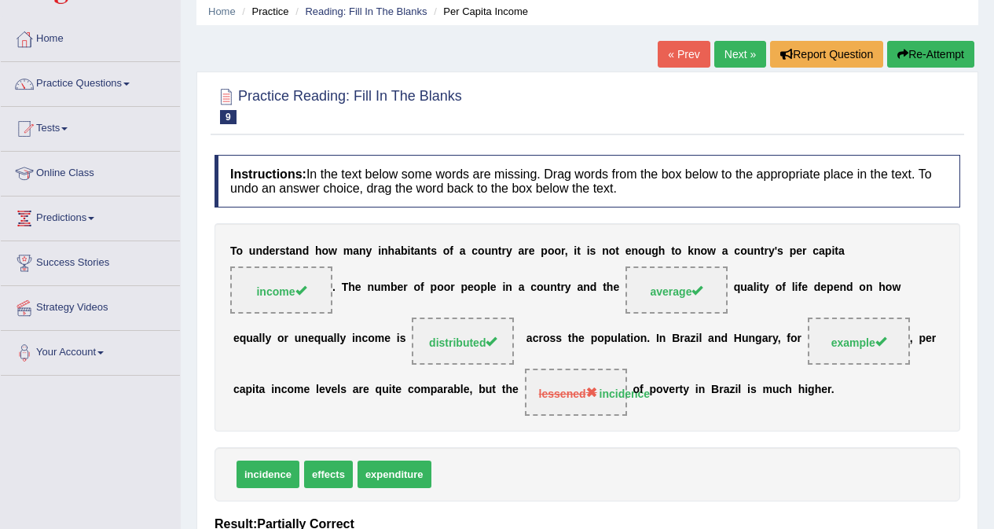
click at [732, 53] on link "Next »" at bounding box center [740, 54] width 52 height 27
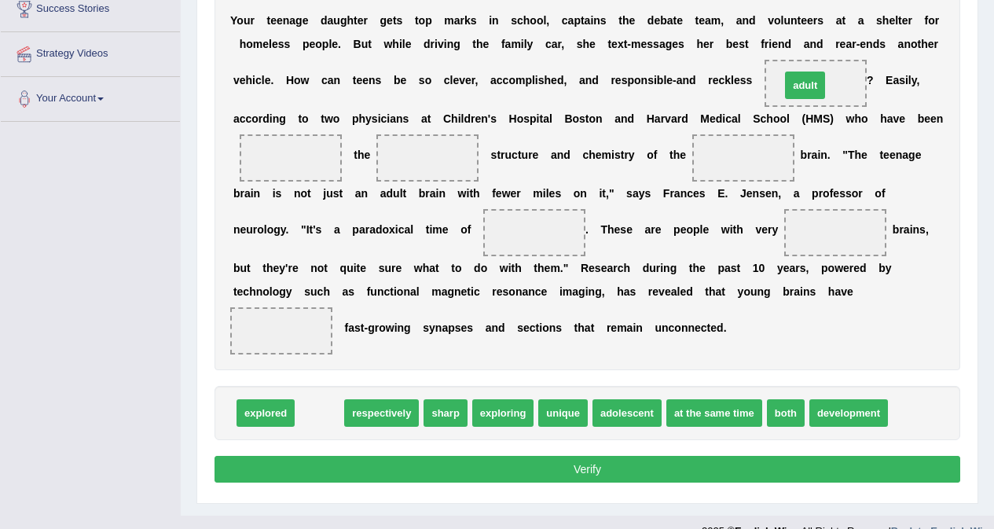
drag, startPoint x: 321, startPoint y: 416, endPoint x: 806, endPoint y: 88, distance: 585.7
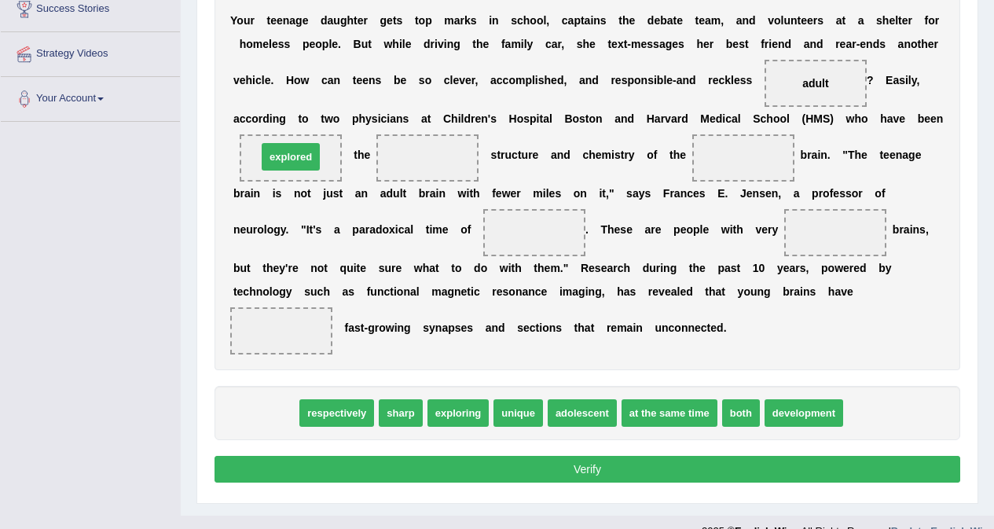
drag, startPoint x: 257, startPoint y: 414, endPoint x: 282, endPoint y: 158, distance: 257.4
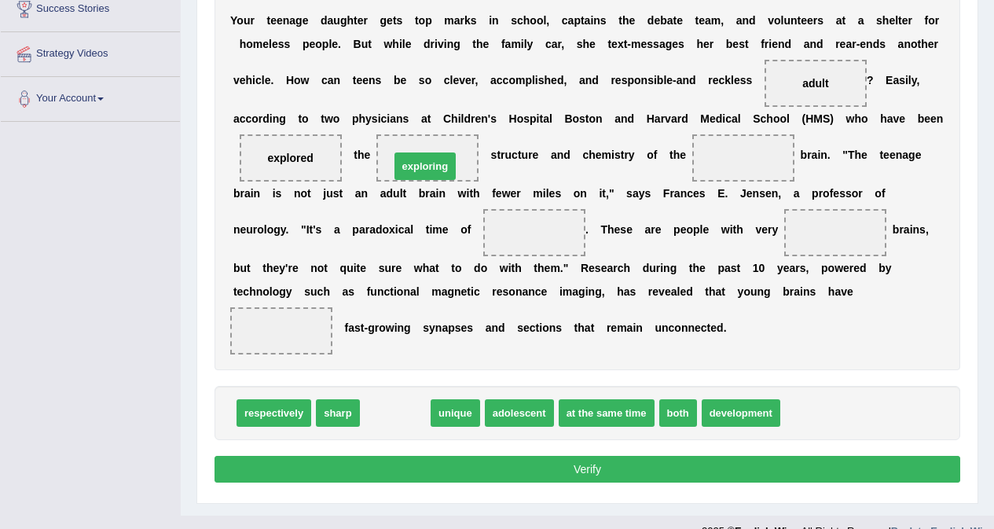
drag, startPoint x: 395, startPoint y: 416, endPoint x: 425, endPoint y: 169, distance: 248.5
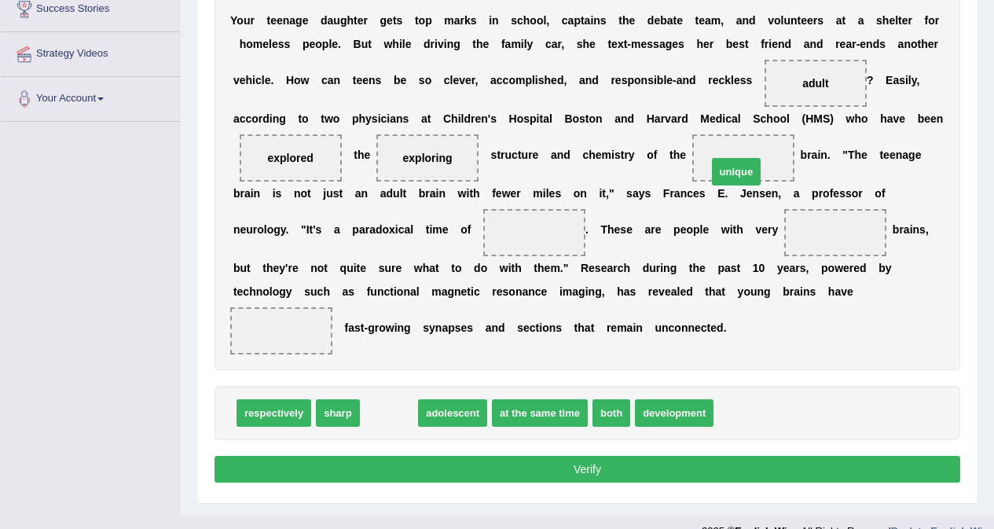
drag, startPoint x: 387, startPoint y: 408, endPoint x: 735, endPoint y: 167, distance: 422.8
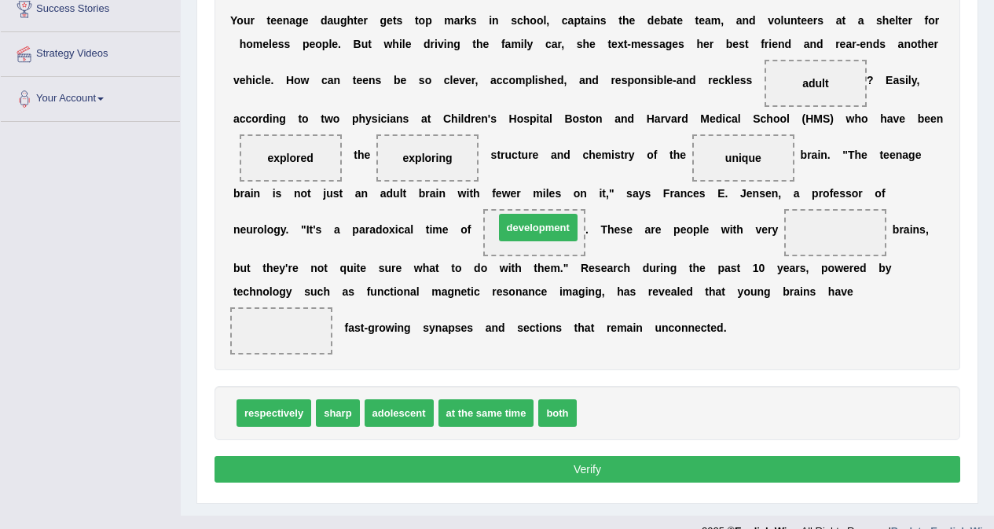
drag, startPoint x: 617, startPoint y: 417, endPoint x: 532, endPoint y: 233, distance: 203.2
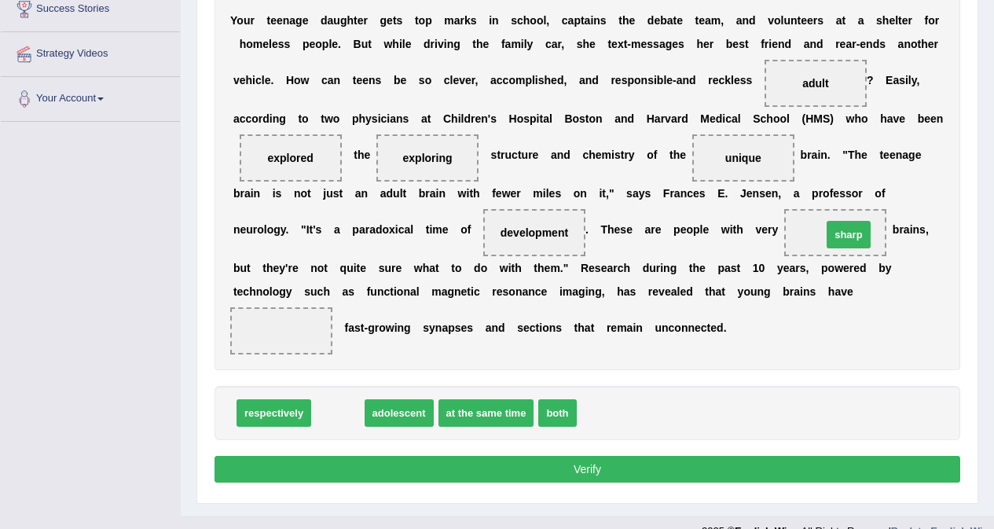
drag, startPoint x: 343, startPoint y: 416, endPoint x: 852, endPoint y: 239, distance: 538.2
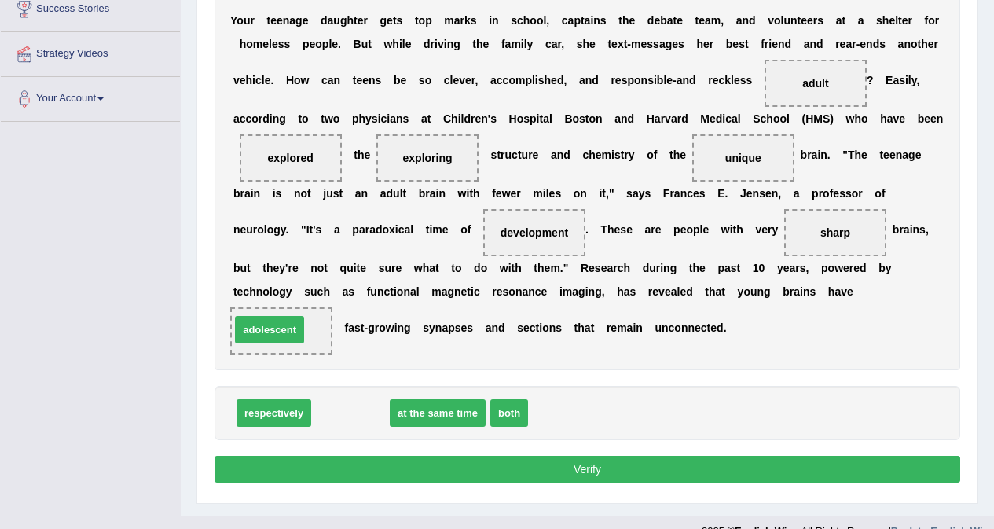
drag, startPoint x: 367, startPoint y: 416, endPoint x: 286, endPoint y: 332, distance: 116.1
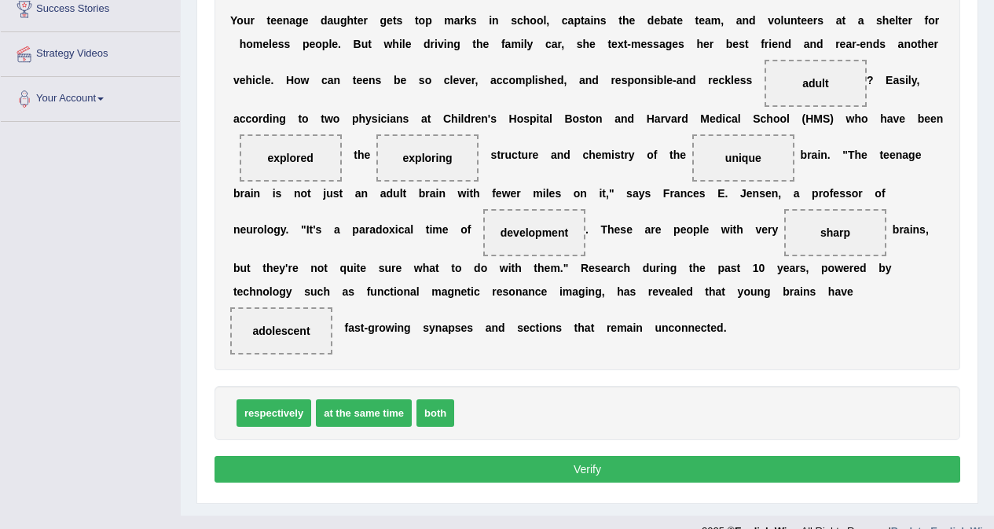
click at [532, 470] on button "Verify" at bounding box center [587, 469] width 746 height 27
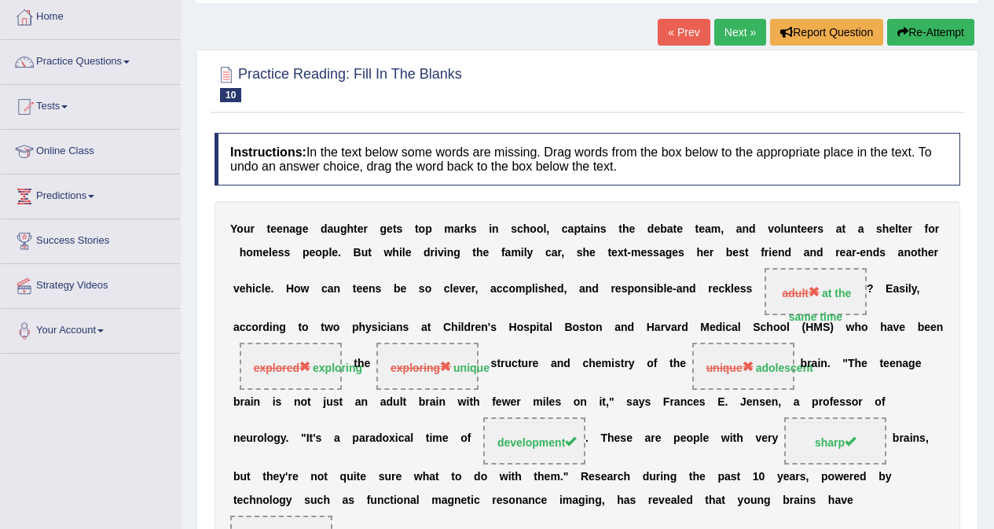
scroll to position [60, 0]
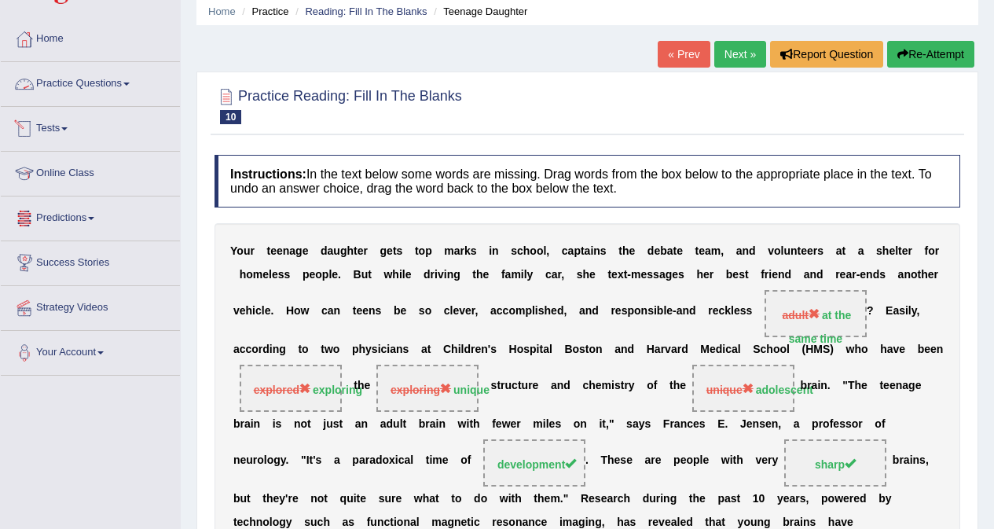
click at [117, 82] on link "Practice Questions" at bounding box center [90, 81] width 179 height 39
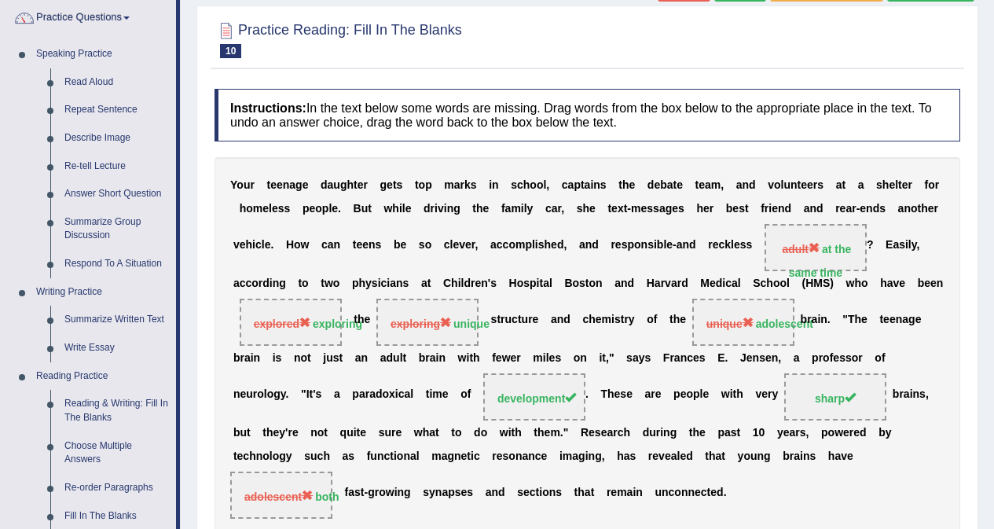
scroll to position [314, 0]
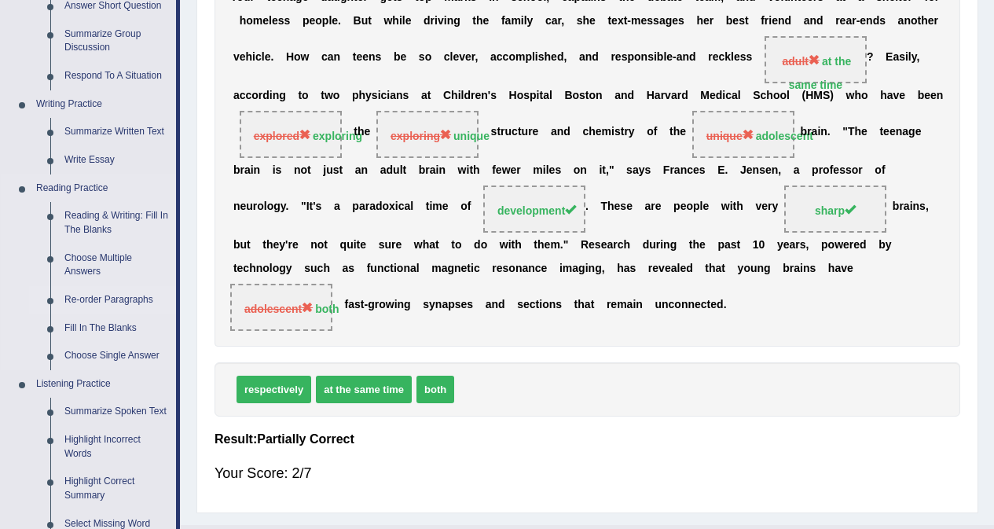
click at [92, 299] on link "Re-order Paragraphs" at bounding box center [116, 300] width 119 height 28
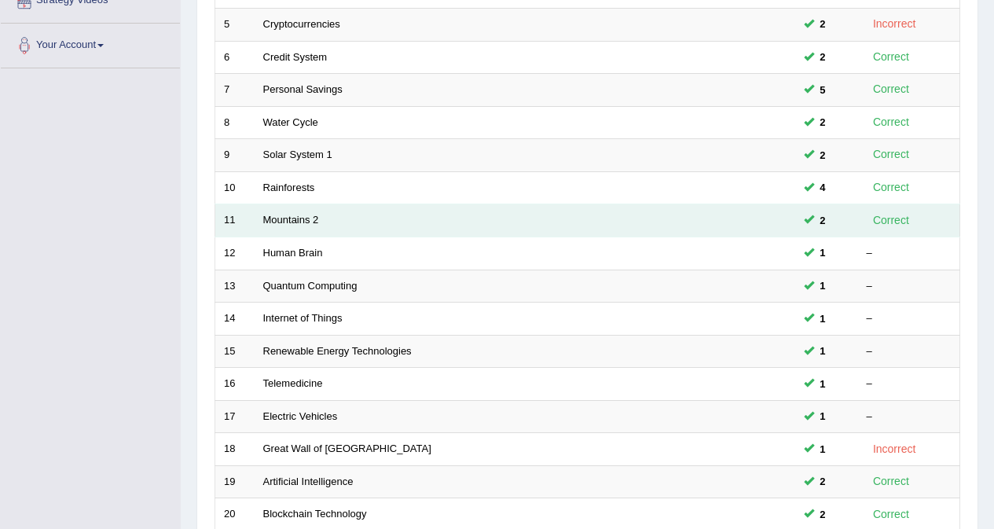
scroll to position [393, 0]
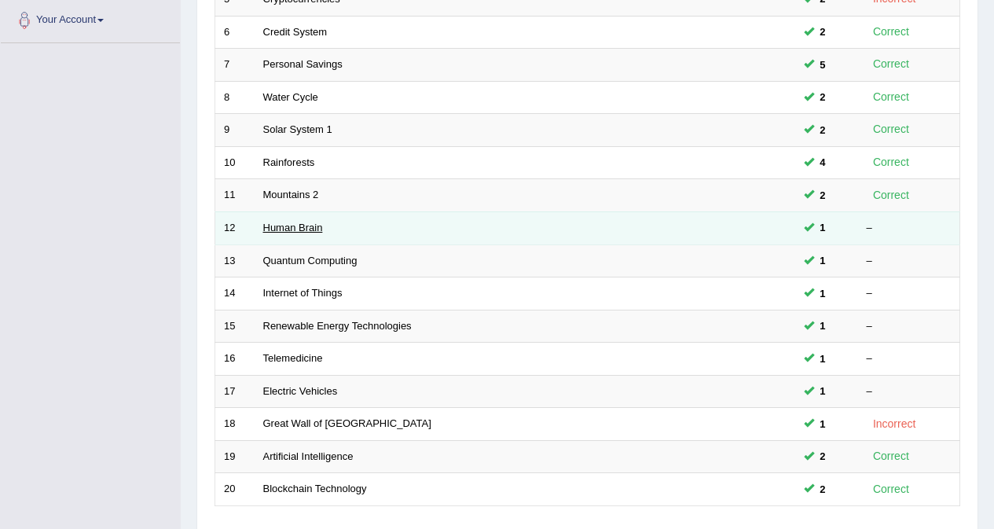
click at [288, 225] on link "Human Brain" at bounding box center [293, 228] width 60 height 12
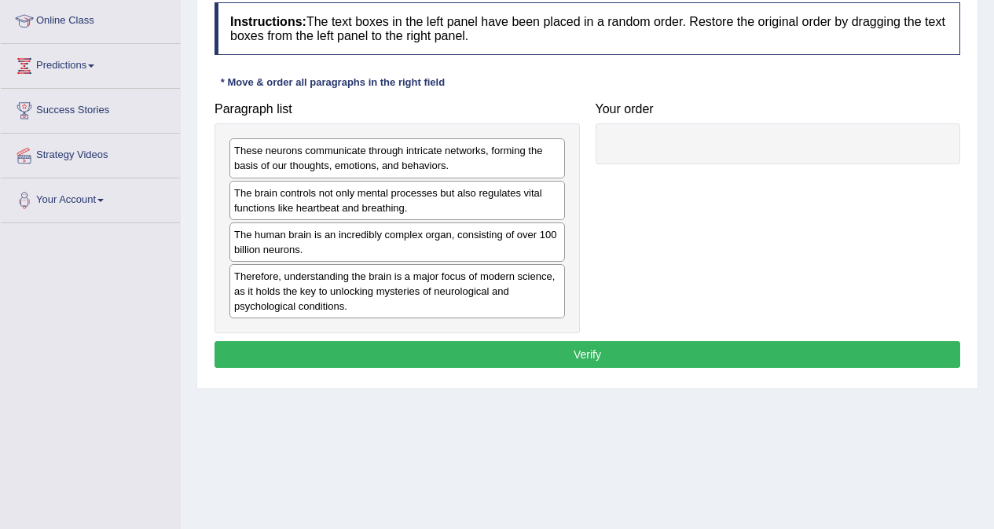
scroll to position [236, 0]
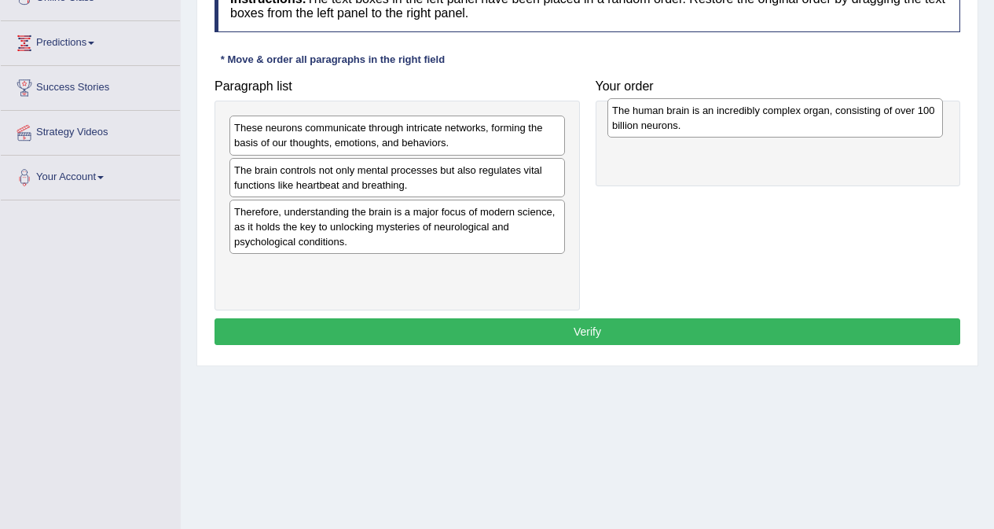
drag, startPoint x: 376, startPoint y: 222, endPoint x: 752, endPoint y: 124, distance: 388.0
click at [753, 123] on div "The human brain is an incredibly complex organ, consisting of over 100 billion …" at bounding box center [774, 117] width 335 height 39
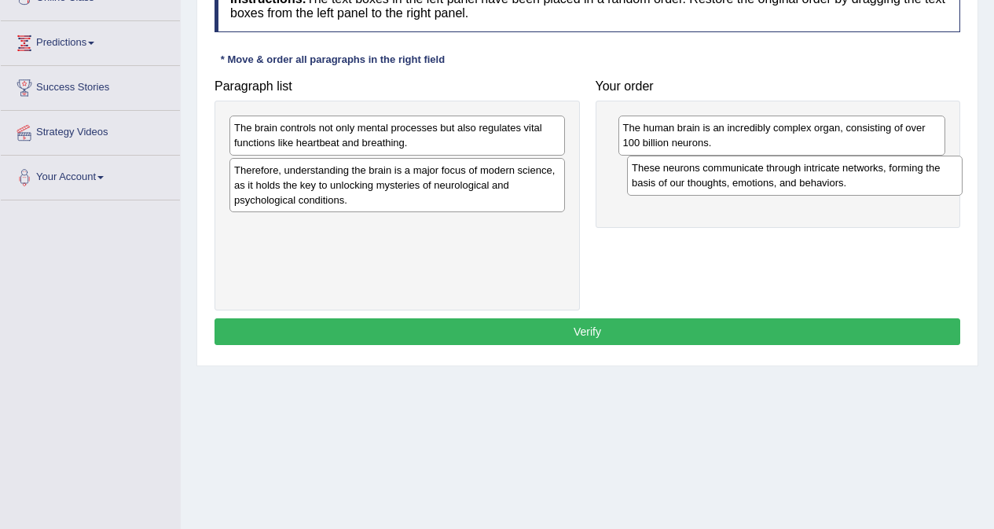
drag, startPoint x: 461, startPoint y: 141, endPoint x: 859, endPoint y: 181, distance: 399.6
click at [859, 181] on div "These neurons communicate through intricate networks, forming the basis of our …" at bounding box center [794, 175] width 335 height 39
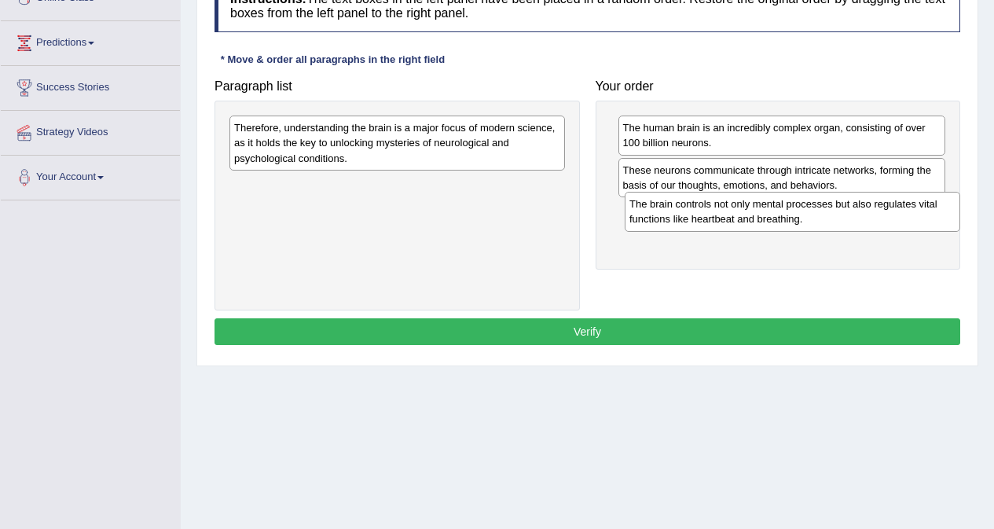
drag, startPoint x: 412, startPoint y: 136, endPoint x: 808, endPoint y: 212, distance: 402.5
click at [808, 212] on div "The brain controls not only mental processes but also regulates vital functions…" at bounding box center [792, 211] width 335 height 39
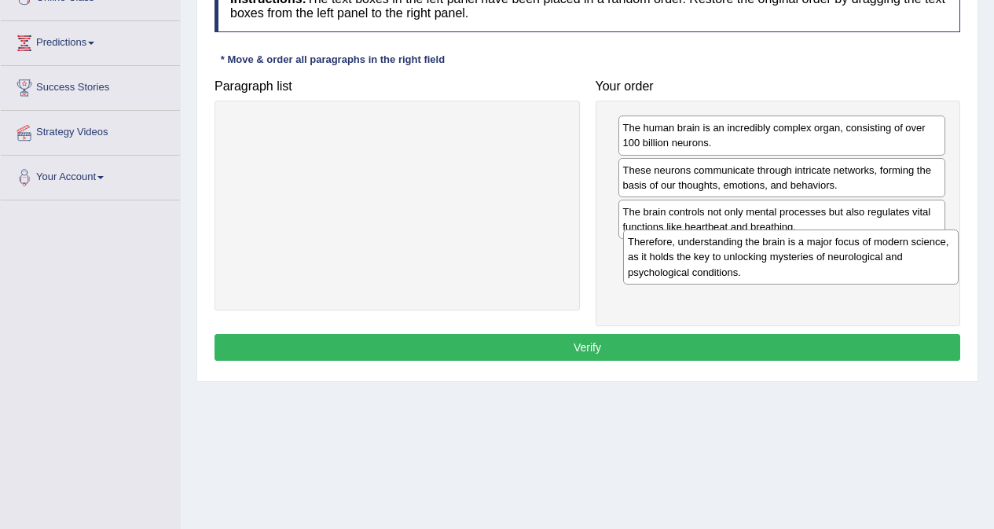
drag, startPoint x: 398, startPoint y: 137, endPoint x: 792, endPoint y: 251, distance: 409.8
click at [792, 251] on div "Therefore, understanding the brain is a major focus of modern science, as it ho…" at bounding box center [790, 256] width 335 height 54
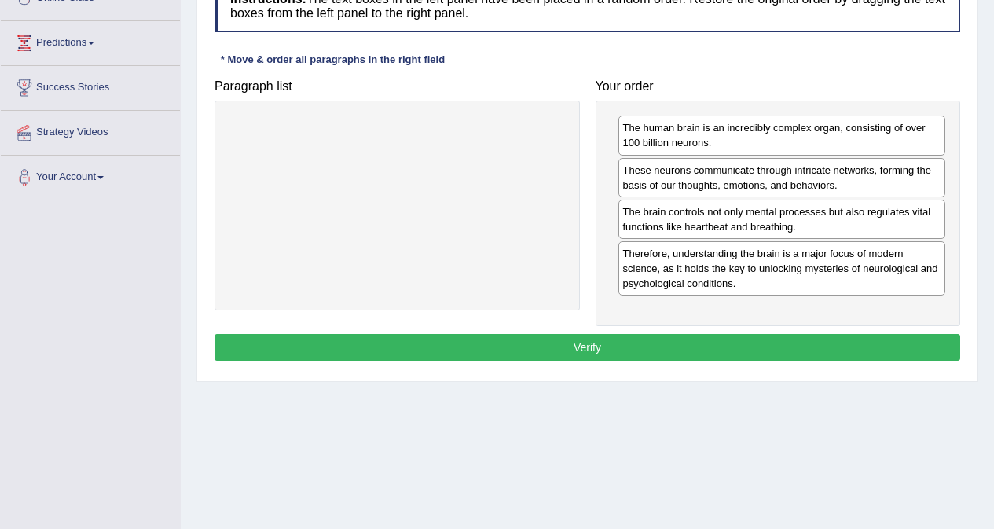
click at [606, 346] on button "Verify" at bounding box center [587, 347] width 746 height 27
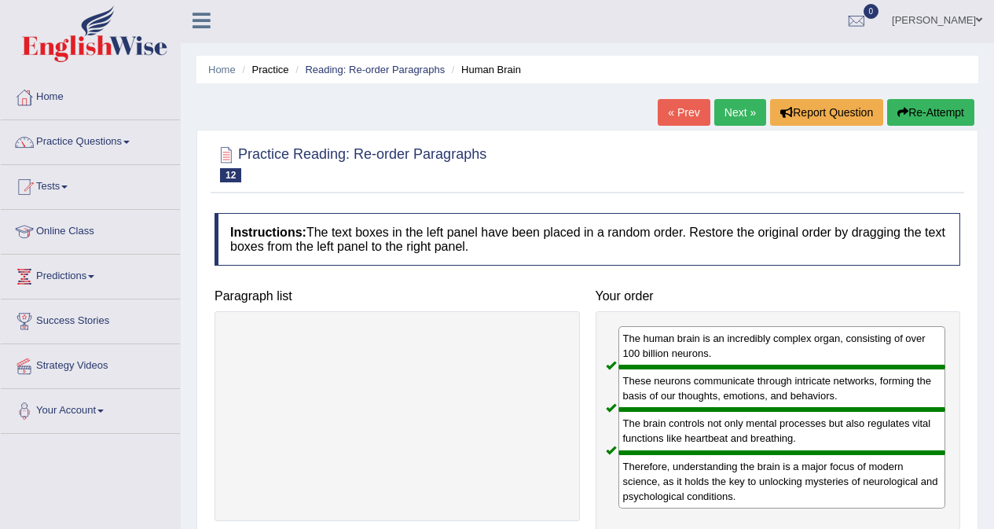
scroll to position [0, 0]
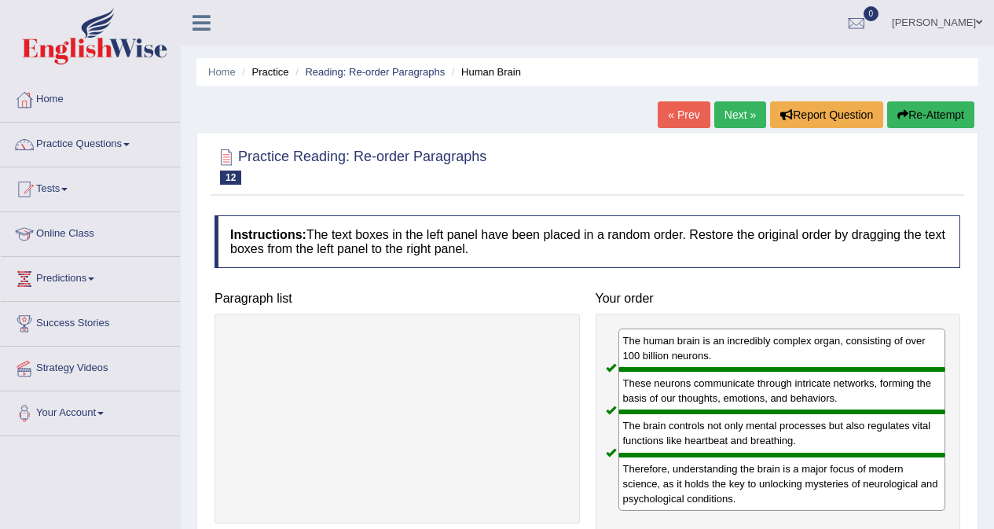
click at [739, 119] on link "Next »" at bounding box center [740, 114] width 52 height 27
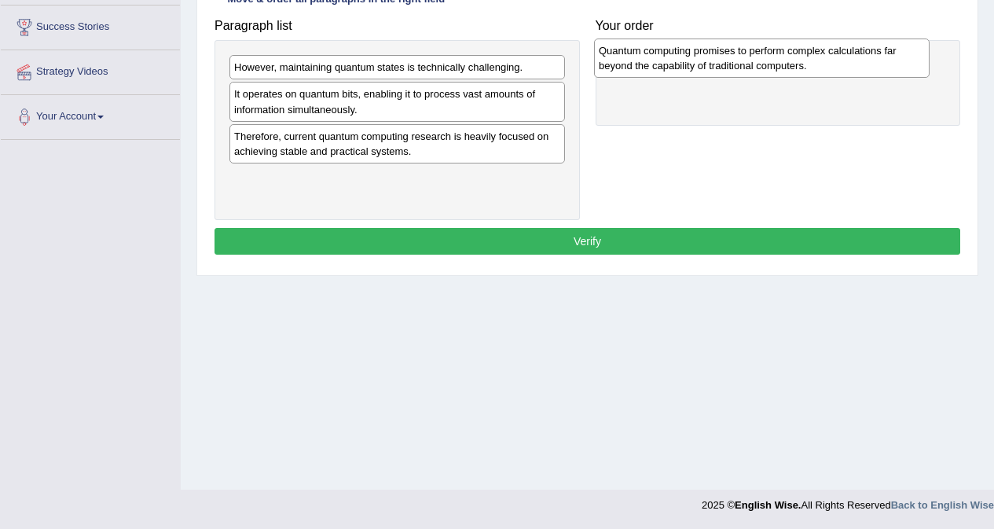
drag, startPoint x: 340, startPoint y: 186, endPoint x: 705, endPoint y: 59, distance: 386.1
click at [705, 59] on div "Quantum computing promises to perform complex calculations far beyond the capab…" at bounding box center [761, 57] width 335 height 39
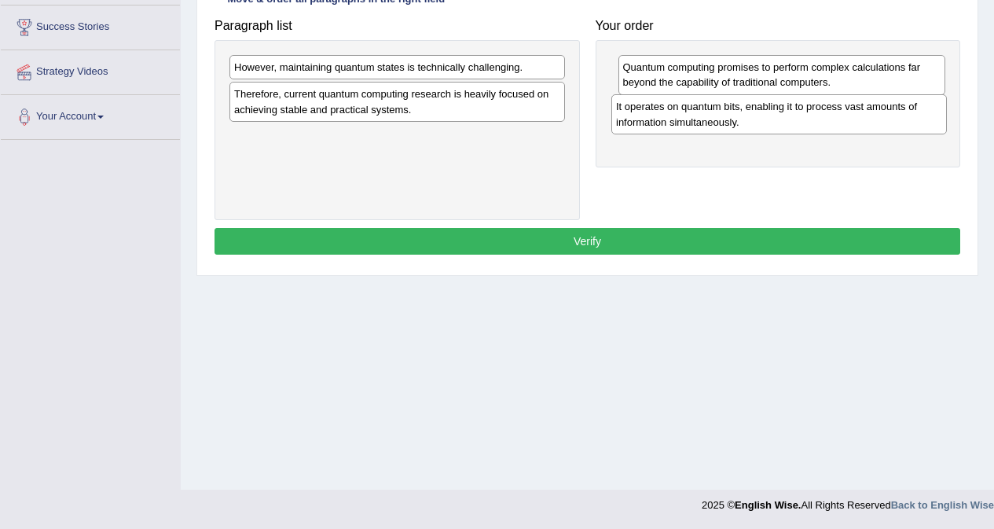
drag, startPoint x: 414, startPoint y: 105, endPoint x: 789, endPoint y: 118, distance: 375.0
click at [794, 118] on div "It operates on quantum bits, enabling it to process vast amounts of information…" at bounding box center [778, 113] width 335 height 39
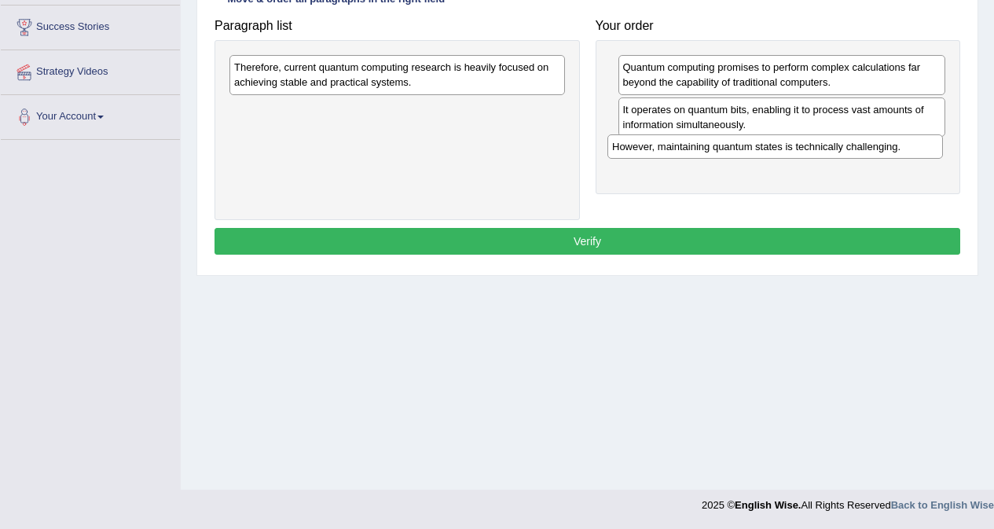
drag, startPoint x: 411, startPoint y: 70, endPoint x: 781, endPoint y: 155, distance: 379.6
click at [786, 152] on div "However, maintaining quantum states is technically challenging." at bounding box center [774, 146] width 335 height 24
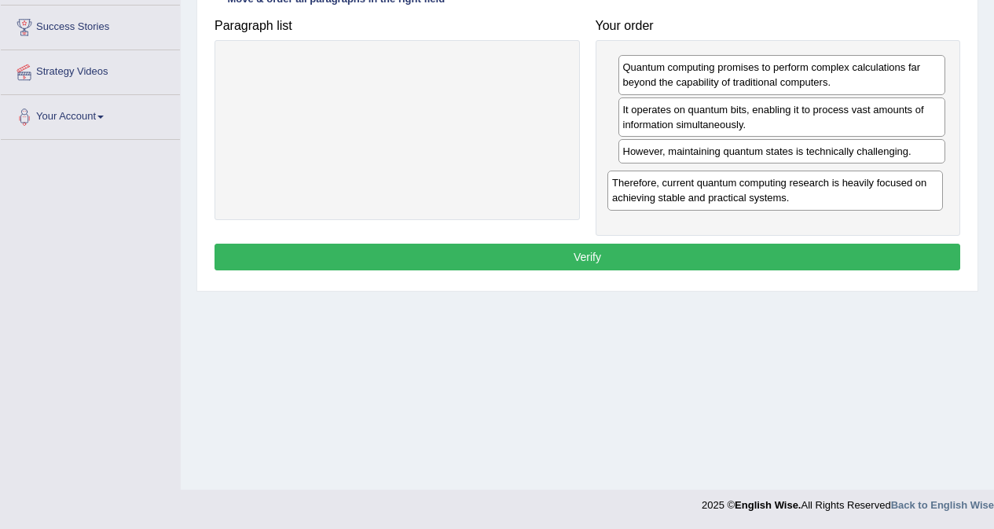
drag, startPoint x: 341, startPoint y: 74, endPoint x: 719, endPoint y: 189, distance: 395.1
click at [719, 189] on div "Therefore, current quantum computing research is heavily focused on achieving s…" at bounding box center [774, 189] width 335 height 39
click at [648, 257] on button "Verify" at bounding box center [587, 257] width 746 height 27
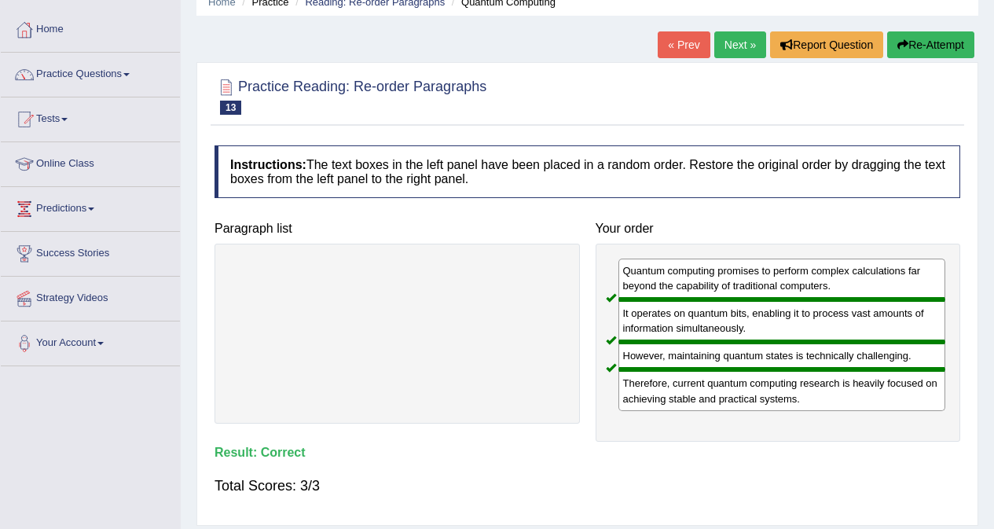
scroll to position [60, 0]
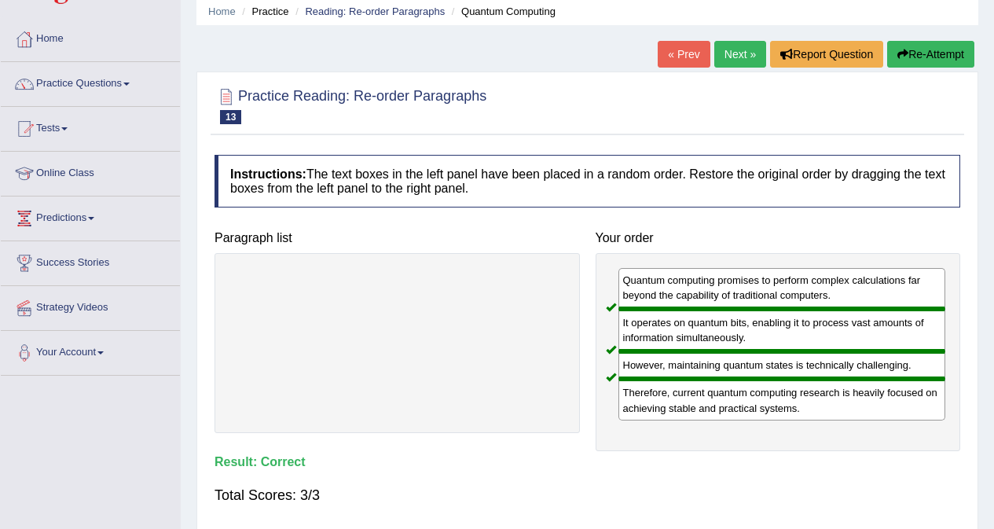
click at [735, 54] on link "Next »" at bounding box center [740, 54] width 52 height 27
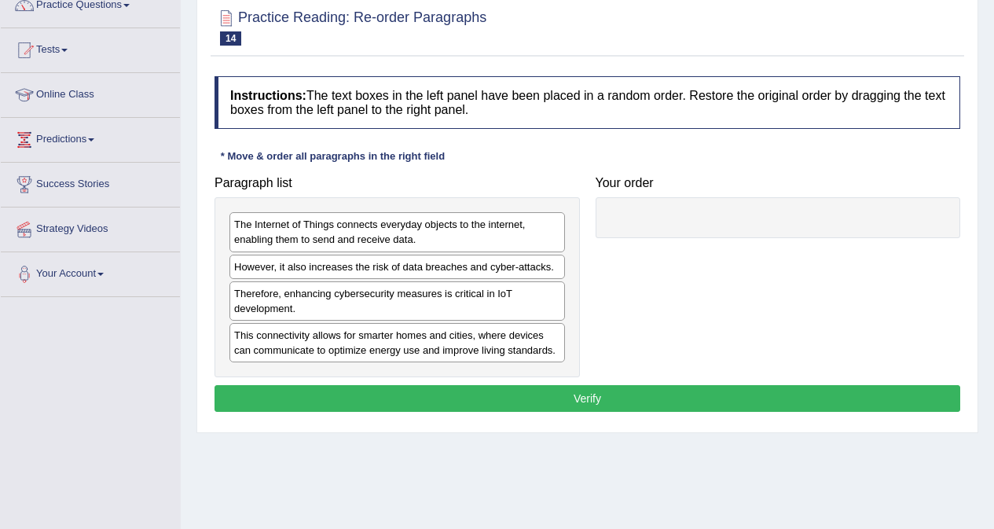
scroll to position [157, 0]
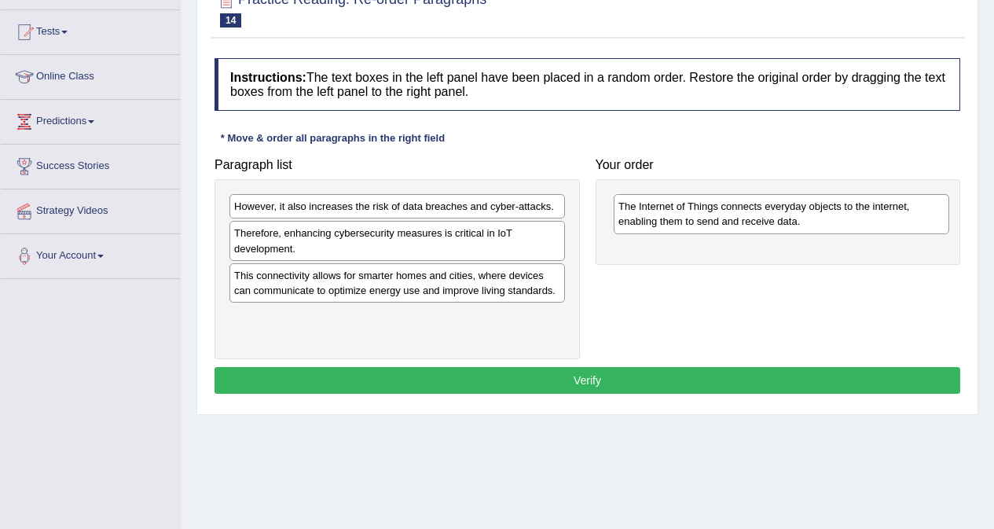
drag, startPoint x: 383, startPoint y: 225, endPoint x: 767, endPoint y: 225, distance: 384.2
click at [767, 225] on div "The Internet of Things connects everyday objects to the internet, enabling them…" at bounding box center [781, 213] width 335 height 39
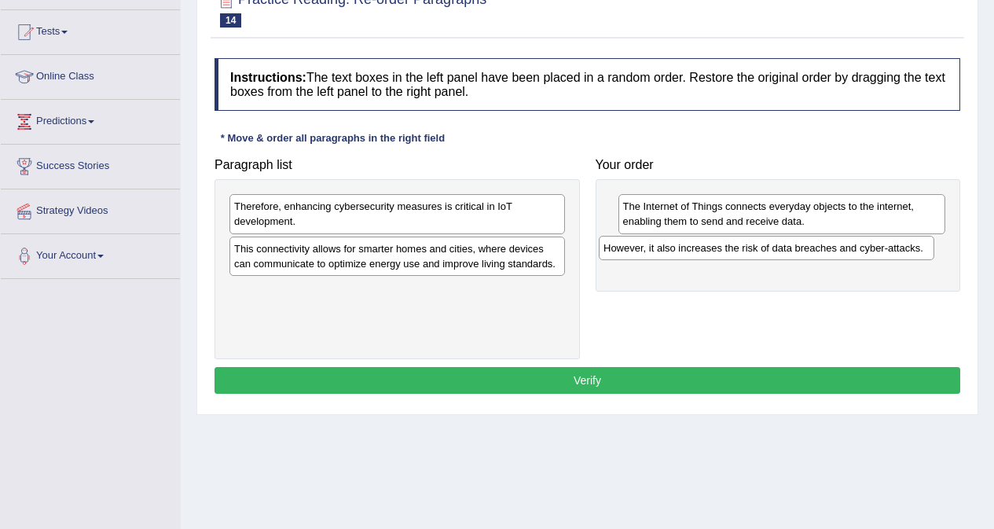
drag, startPoint x: 369, startPoint y: 213, endPoint x: 724, endPoint y: 257, distance: 357.0
click at [739, 255] on div "However, it also increases the risk of data breaches and cyber-attacks." at bounding box center [766, 248] width 335 height 24
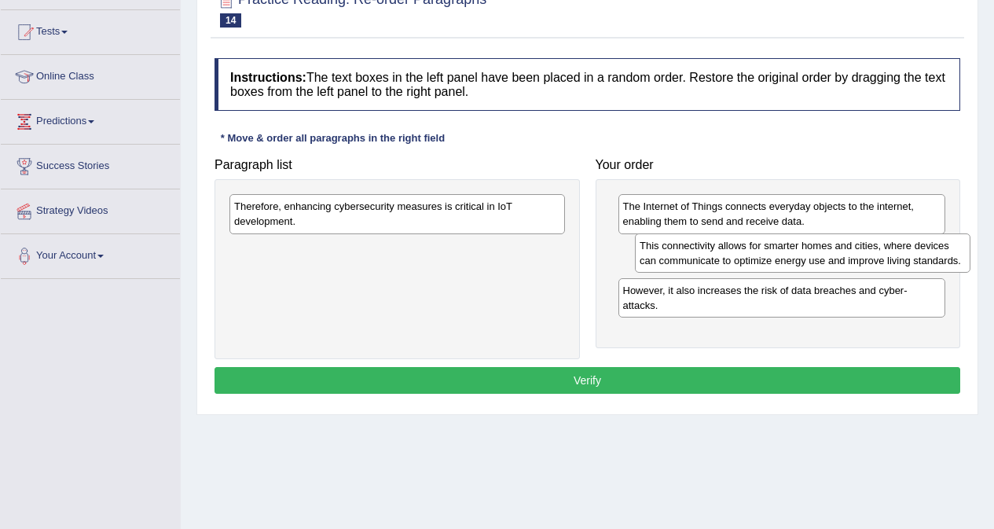
drag, startPoint x: 295, startPoint y: 267, endPoint x: 686, endPoint y: 271, distance: 390.5
click at [698, 265] on div "This connectivity allows for smarter homes and cities, where devices can commun…" at bounding box center [802, 252] width 335 height 39
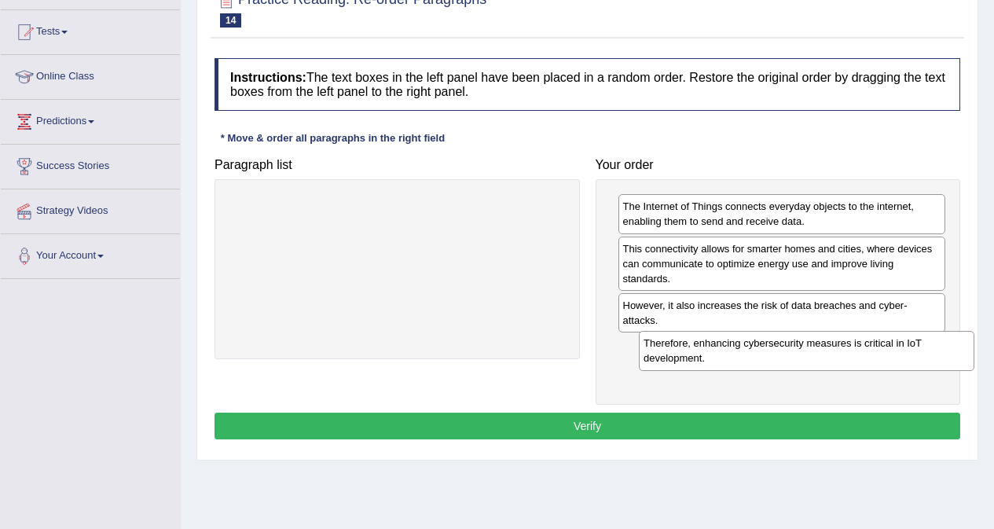
drag, startPoint x: 308, startPoint y: 216, endPoint x: 709, endPoint y: 346, distance: 422.1
click at [709, 346] on div "Therefore, enhancing cybersecurity measures is critical in IoT development." at bounding box center [806, 350] width 335 height 39
click at [648, 426] on button "Verify" at bounding box center [587, 425] width 746 height 27
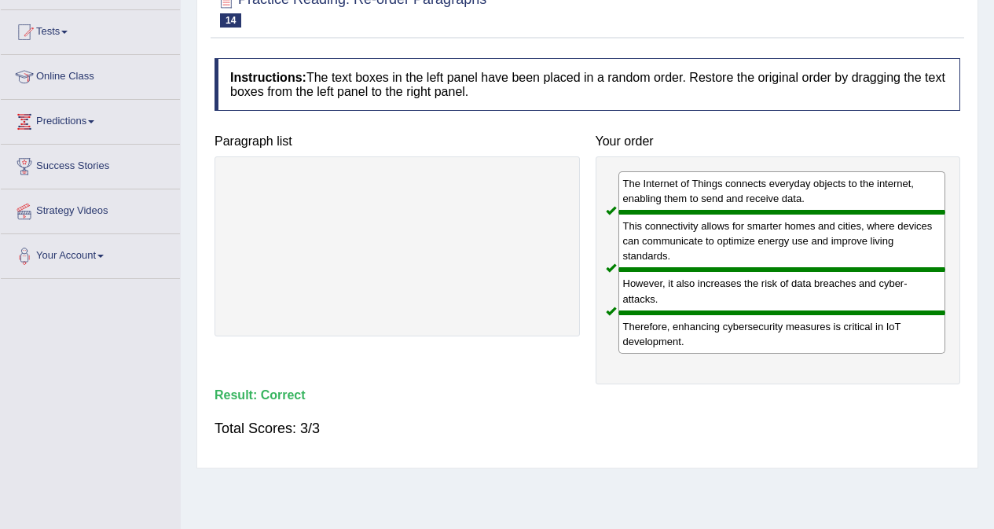
scroll to position [0, 0]
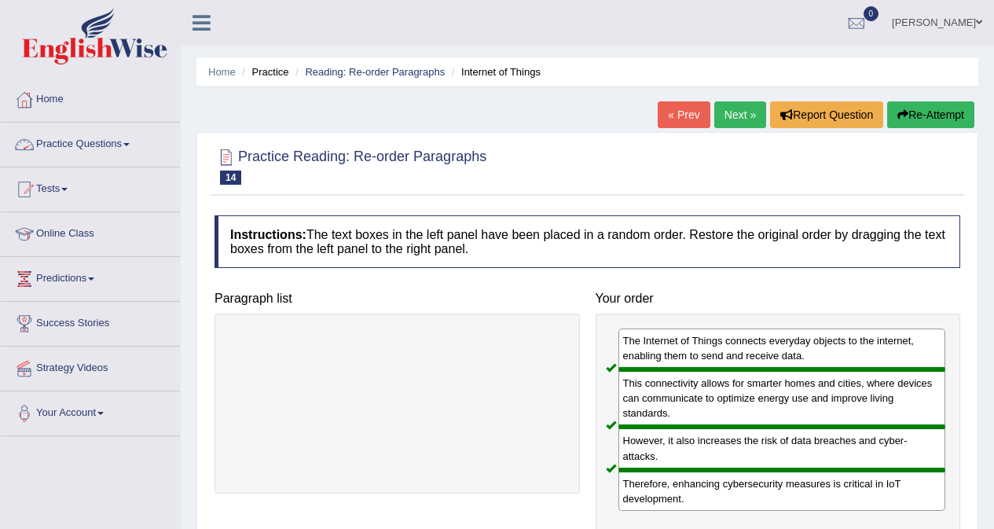
click at [106, 145] on link "Practice Questions" at bounding box center [90, 142] width 179 height 39
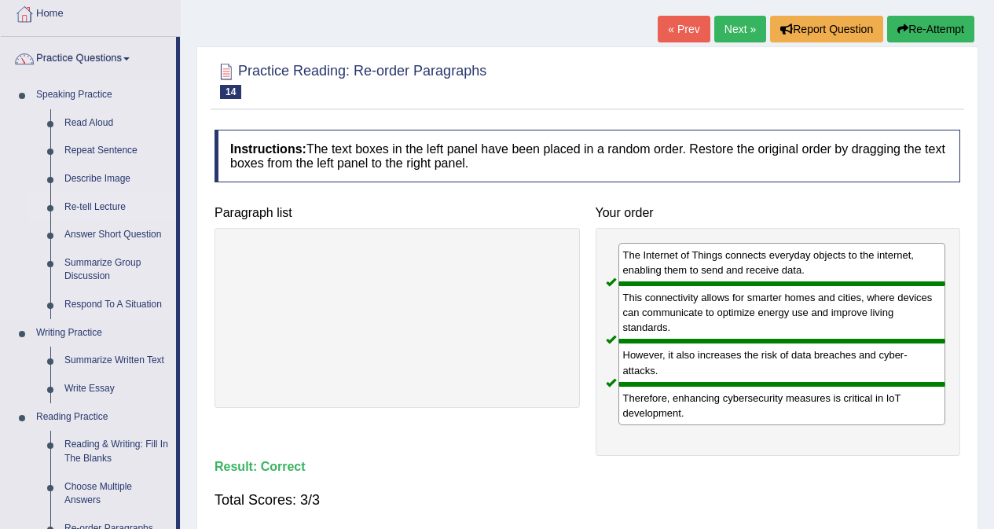
scroll to position [314, 0]
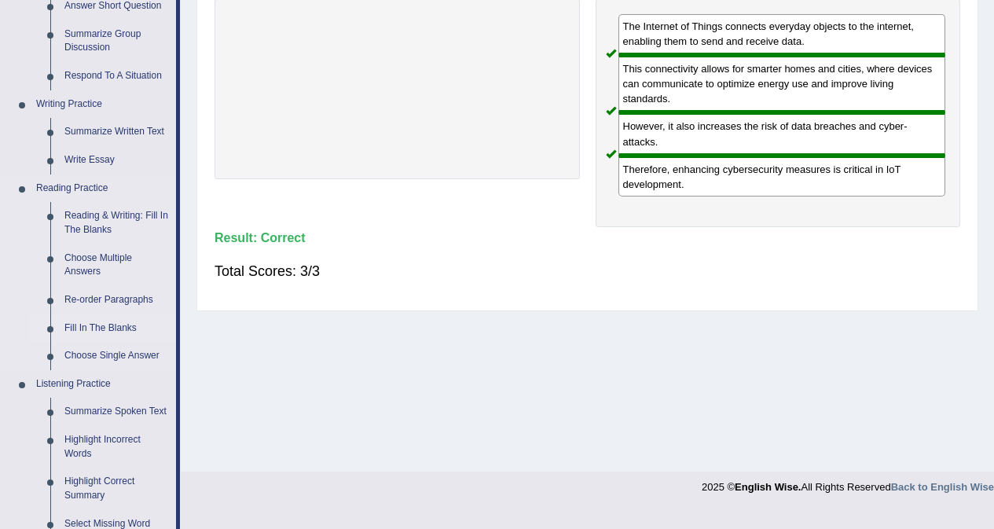
click at [122, 324] on link "Fill In The Blanks" at bounding box center [116, 328] width 119 height 28
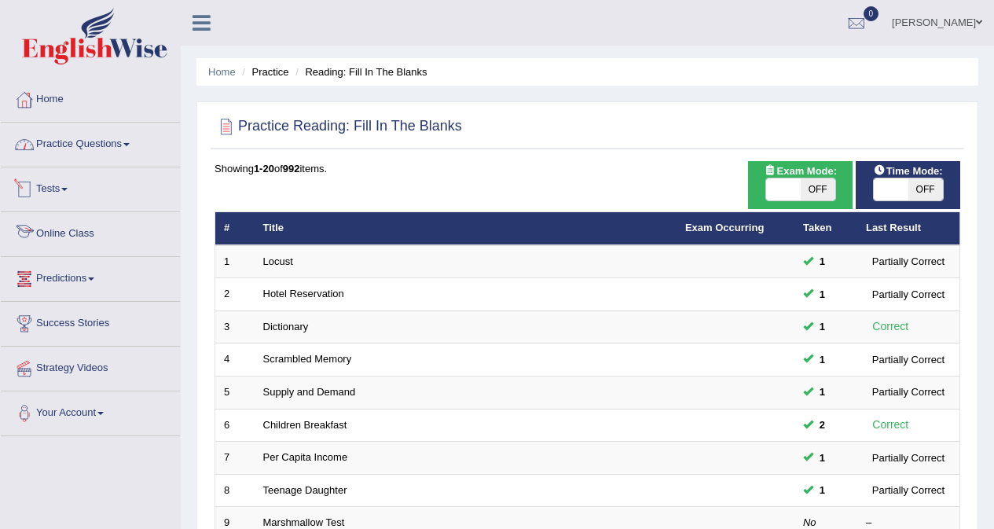
click at [92, 139] on link "Practice Questions" at bounding box center [90, 142] width 179 height 39
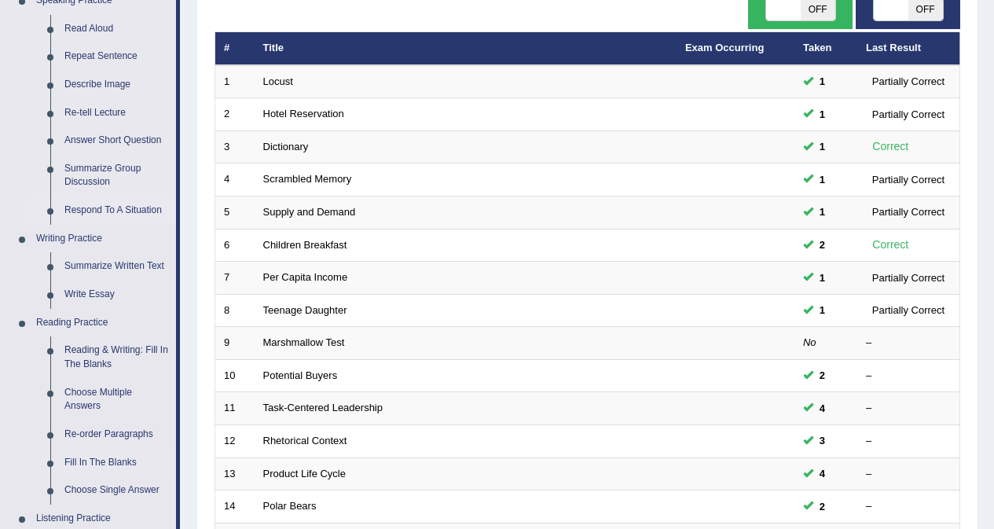
scroll to position [236, 0]
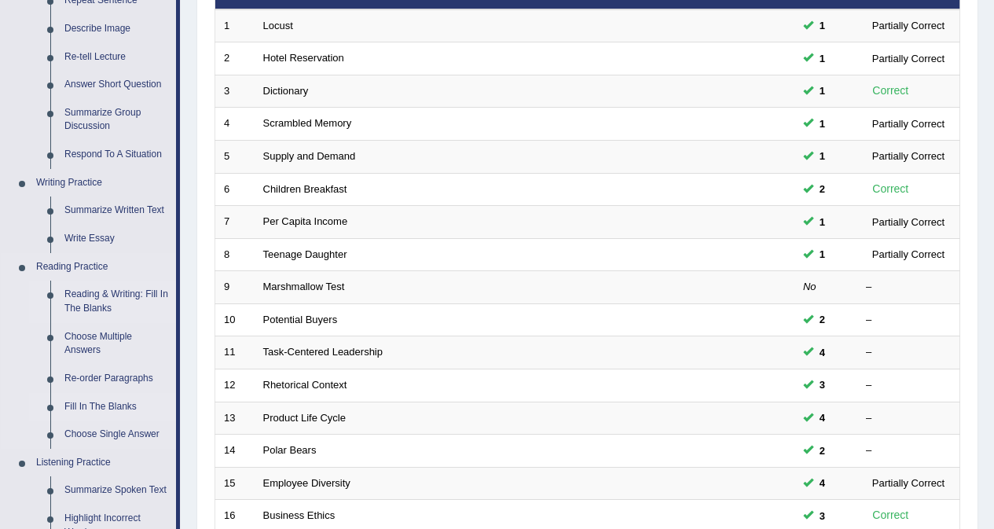
click at [105, 294] on link "Reading & Writing: Fill In The Blanks" at bounding box center [116, 301] width 119 height 42
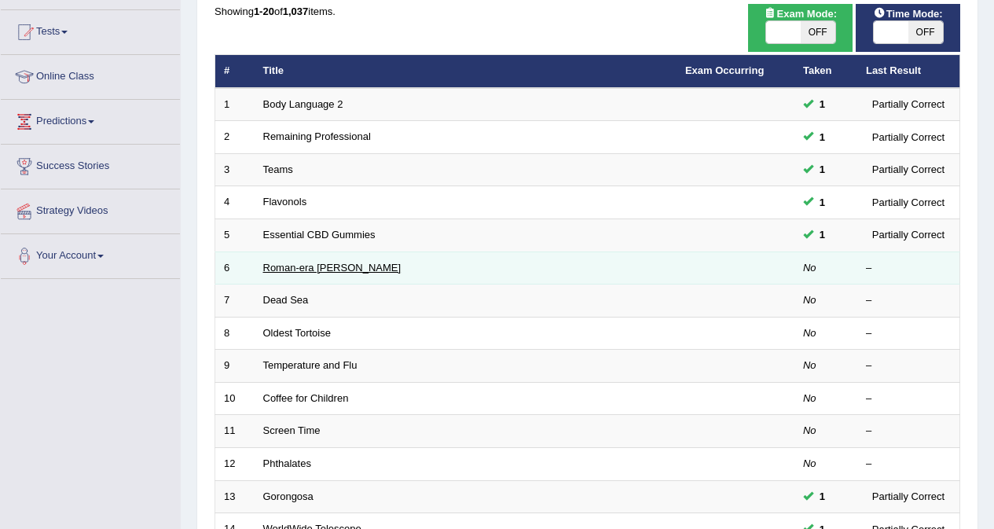
click at [331, 266] on link "Roman-era Graves" at bounding box center [332, 268] width 138 height 12
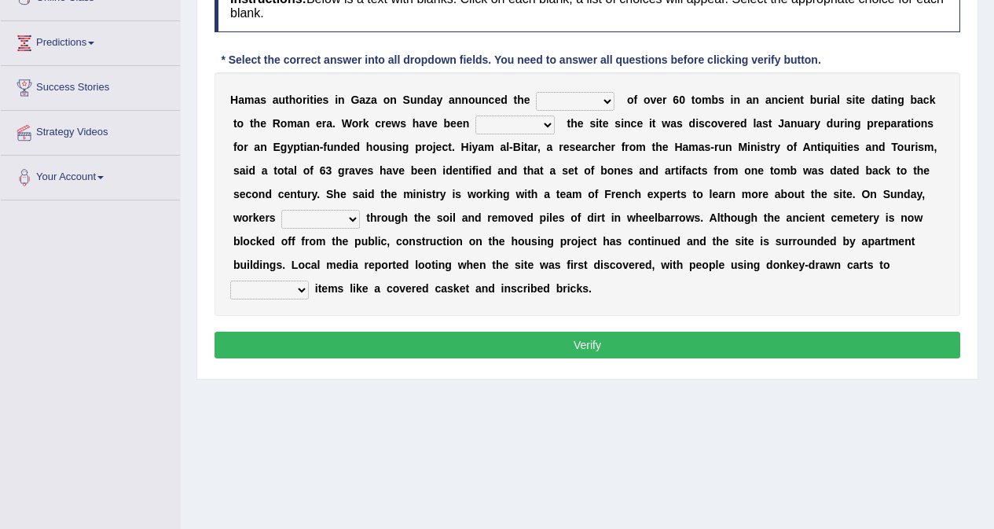
click at [573, 103] on select "downturn discovery creation disability" at bounding box center [575, 101] width 79 height 19
click at [536, 92] on select "downturn discovery creation disability" at bounding box center [575, 101] width 79 height 19
click at [614, 111] on div "H a m a s a u t h o r i t i e s i n G a z a o n S u n d a y a n n o u n c e d t…" at bounding box center [587, 194] width 746 height 244
click at [603, 101] on select "downturn discovery creation disability" at bounding box center [575, 101] width 79 height 19
select select "discovery"
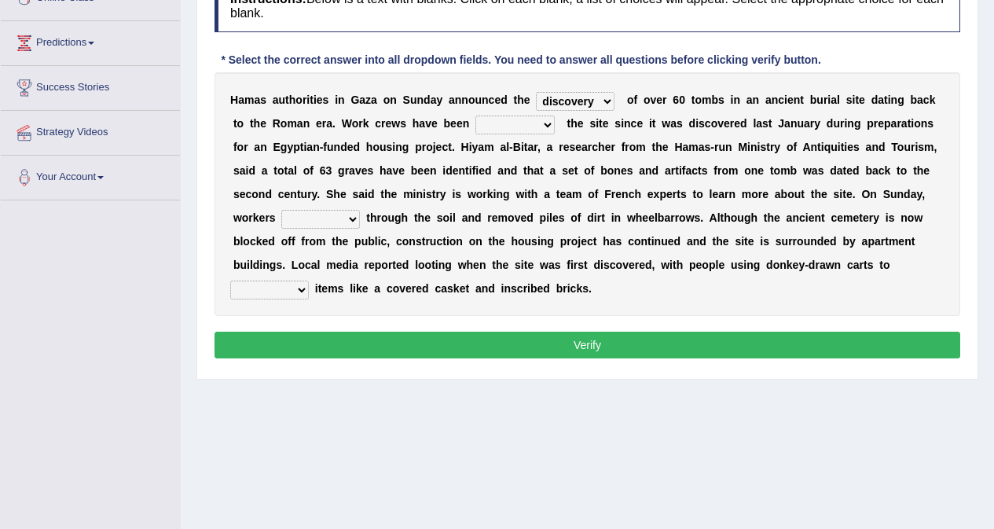
click at [536, 92] on select "downturn discovery creation disability" at bounding box center [575, 101] width 79 height 19
click at [501, 125] on select "destroying heralding excavating founding" at bounding box center [514, 124] width 79 height 19
click at [528, 127] on select "destroying heralding excavating founding" at bounding box center [514, 124] width 79 height 19
select select "heralding"
click at [475, 115] on select "destroying heralding excavating founding" at bounding box center [514, 124] width 79 height 19
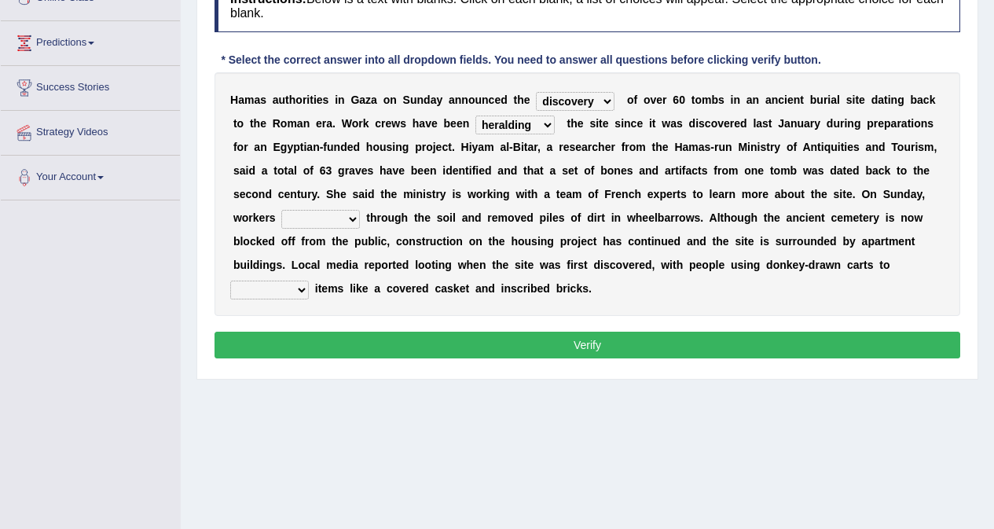
click at [330, 215] on select "irritated mimicked sifted sipped" at bounding box center [320, 219] width 79 height 19
select select "sifted"
click at [281, 210] on select "irritated mimicked sifted sipped" at bounding box center [320, 219] width 79 height 19
click at [297, 290] on select "haul away go away pull back cheer up" at bounding box center [269, 289] width 79 height 19
select select "cheer up"
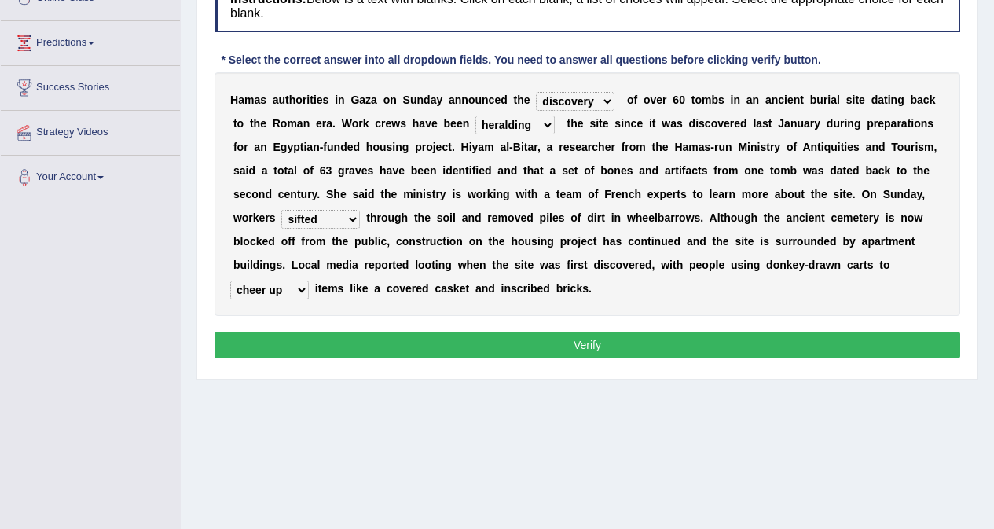
click at [230, 280] on select "haul away go away pull back cheer up" at bounding box center [269, 289] width 79 height 19
click at [343, 218] on select "irritated mimicked sifted sipped" at bounding box center [320, 219] width 79 height 19
click at [347, 217] on select "irritated mimicked sifted sipped" at bounding box center [320, 219] width 79 height 19
click at [569, 346] on button "Verify" at bounding box center [587, 345] width 746 height 27
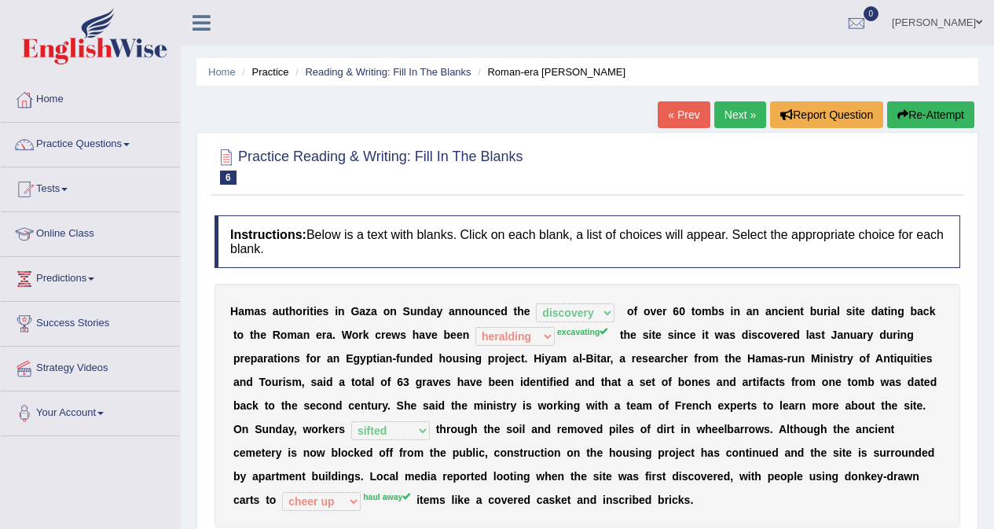
click at [731, 115] on link "Next »" at bounding box center [740, 114] width 52 height 27
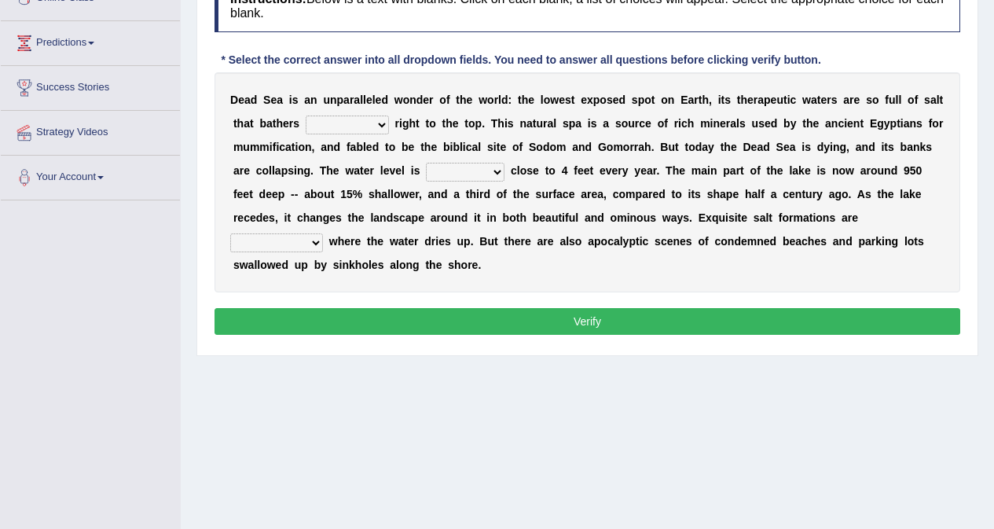
click at [357, 124] on select "float reconstruct sink assert" at bounding box center [347, 124] width 83 height 19
select select "float"
click at [306, 115] on select "float reconstruct sink assert" at bounding box center [347, 124] width 83 height 19
click at [463, 170] on select "dropping paralleling rising keeping" at bounding box center [465, 172] width 79 height 19
select select "dropping"
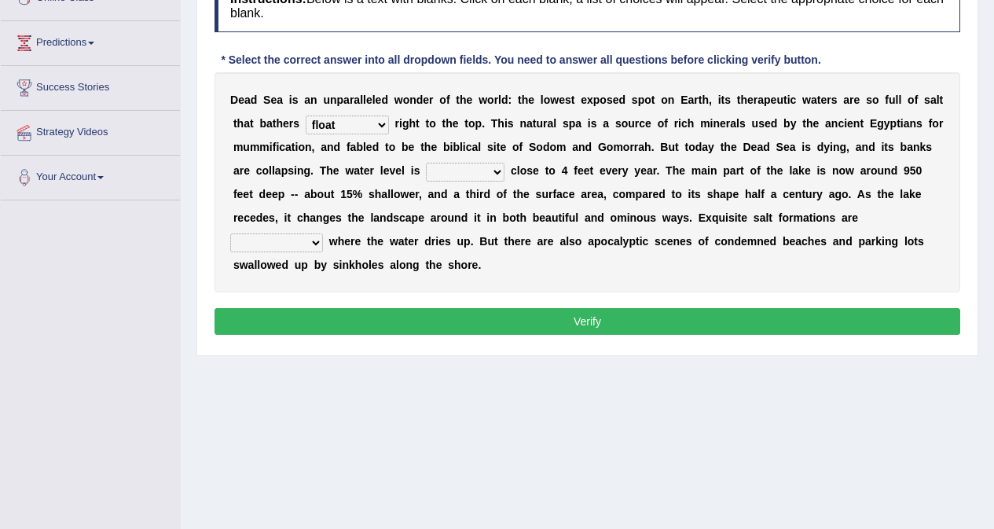
click at [426, 163] on select "dropping paralleling rising keeping" at bounding box center [465, 172] width 79 height 19
click at [494, 170] on select "dropping paralleling rising keeping" at bounding box center [465, 172] width 79 height 19
click at [585, 261] on div "D e a d S e a i s a n u n p a r a l l e l e d w o n d e r o f t h e w o r l d :…" at bounding box center [587, 182] width 746 height 220
click at [493, 175] on select "dropping paralleling rising keeping" at bounding box center [465, 172] width 79 height 19
click at [298, 247] on select "overwhelmed conserved enhanced revealed" at bounding box center [276, 242] width 93 height 19
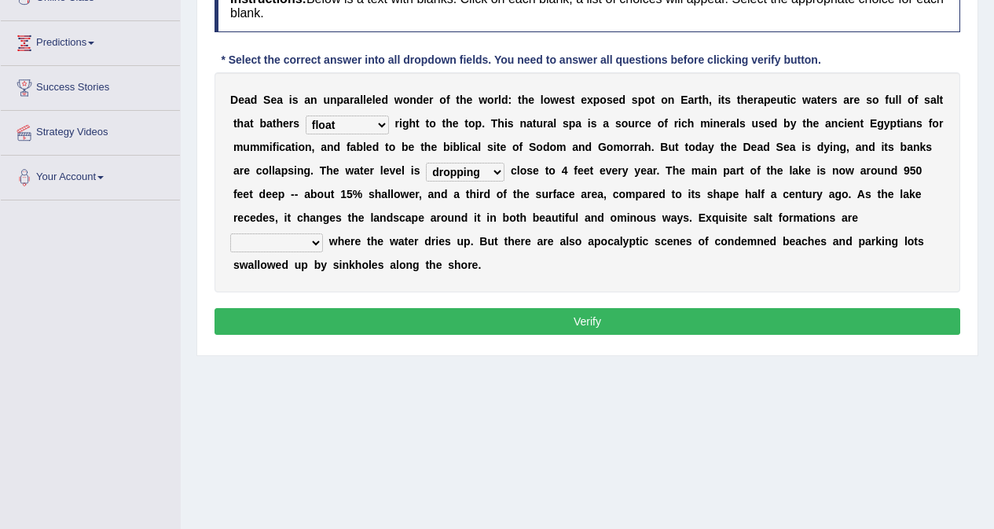
select select "revealed"
click at [230, 233] on select "overwhelmed conserved enhanced revealed" at bounding box center [276, 242] width 93 height 19
click at [489, 322] on button "Verify" at bounding box center [587, 321] width 746 height 27
